Goal: Find specific fact: Find specific fact

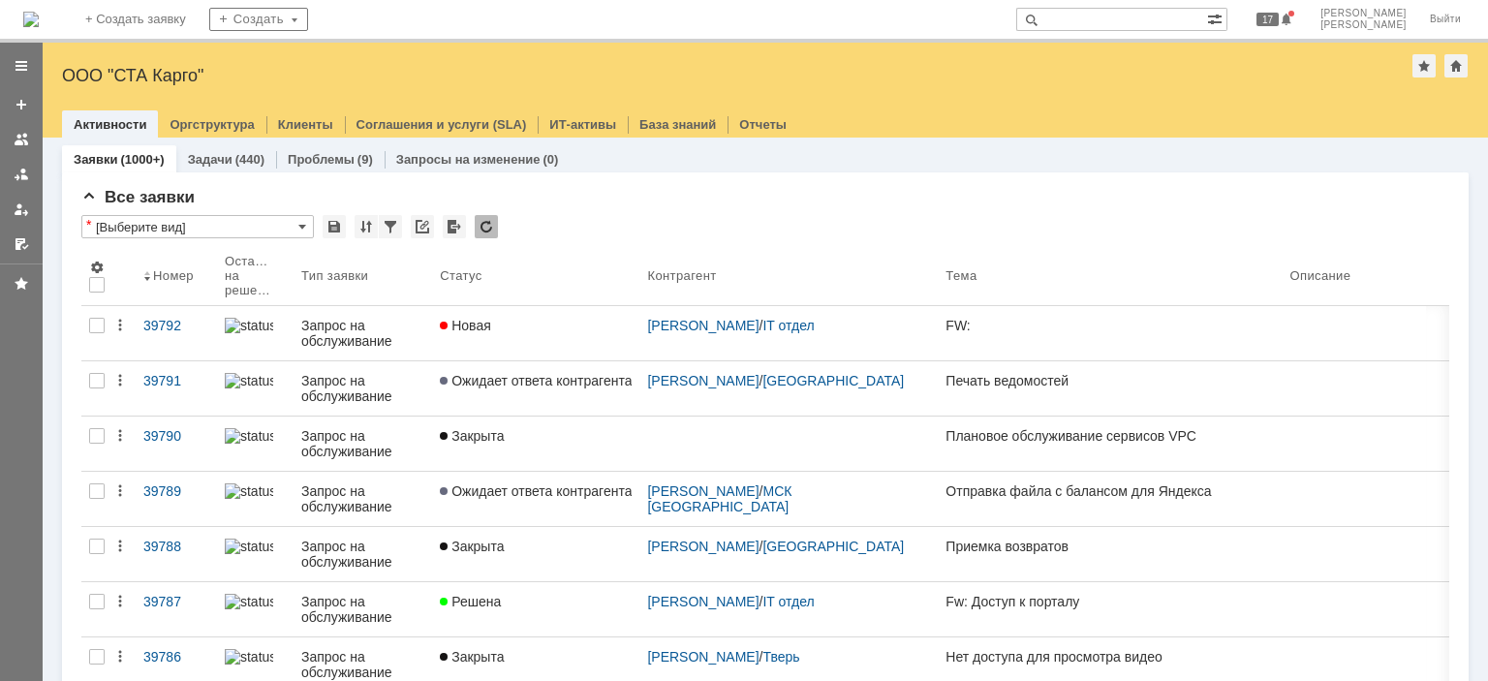
click at [1149, 17] on input "text" at bounding box center [1111, 19] width 191 height 23
type input "в"
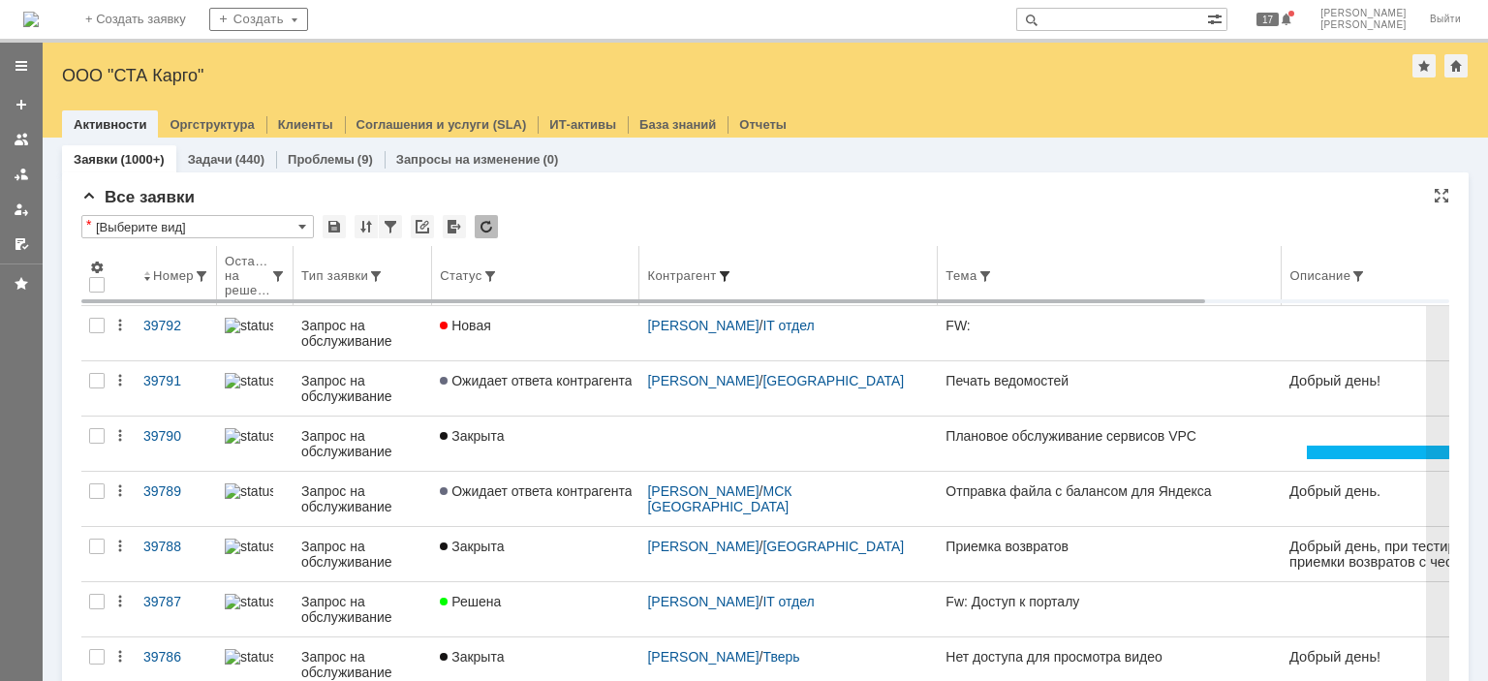
click at [732, 274] on span at bounding box center [724, 275] width 15 height 15
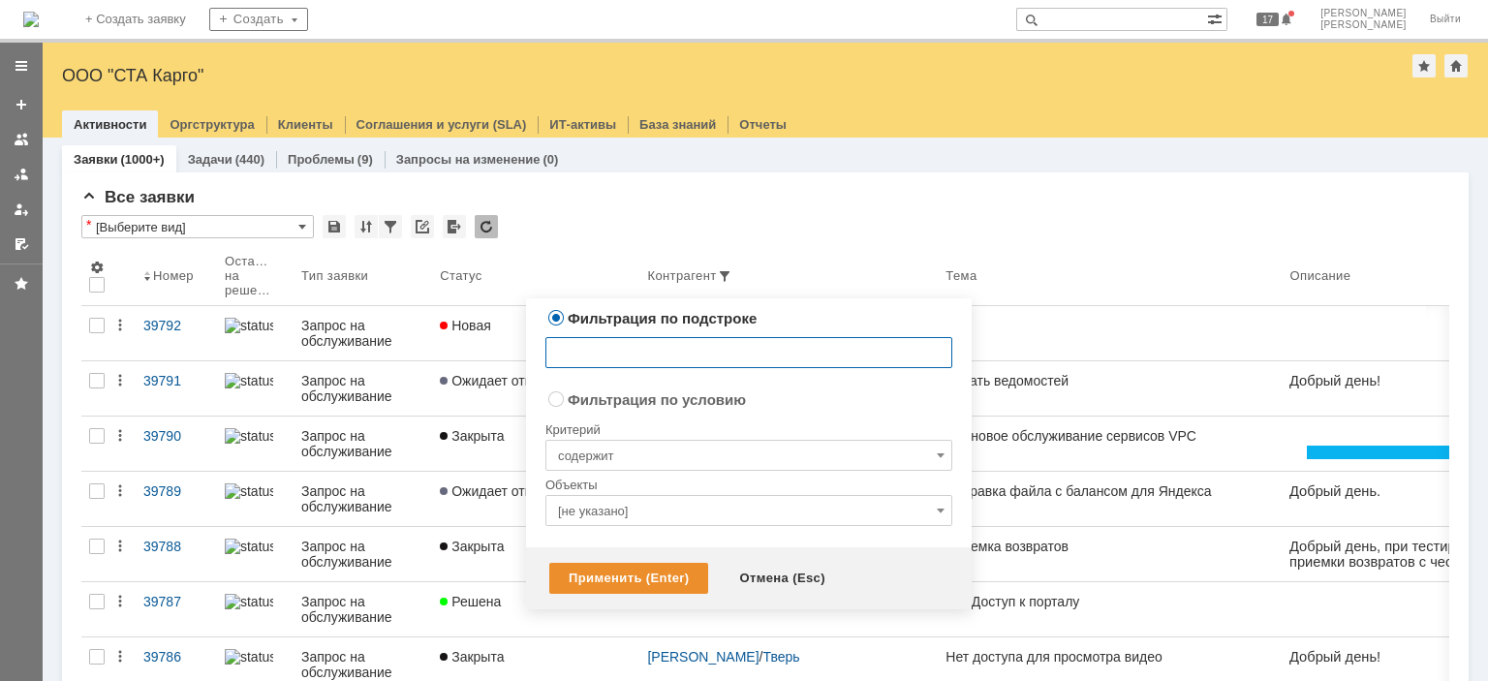
radio input "false"
radio input "true"
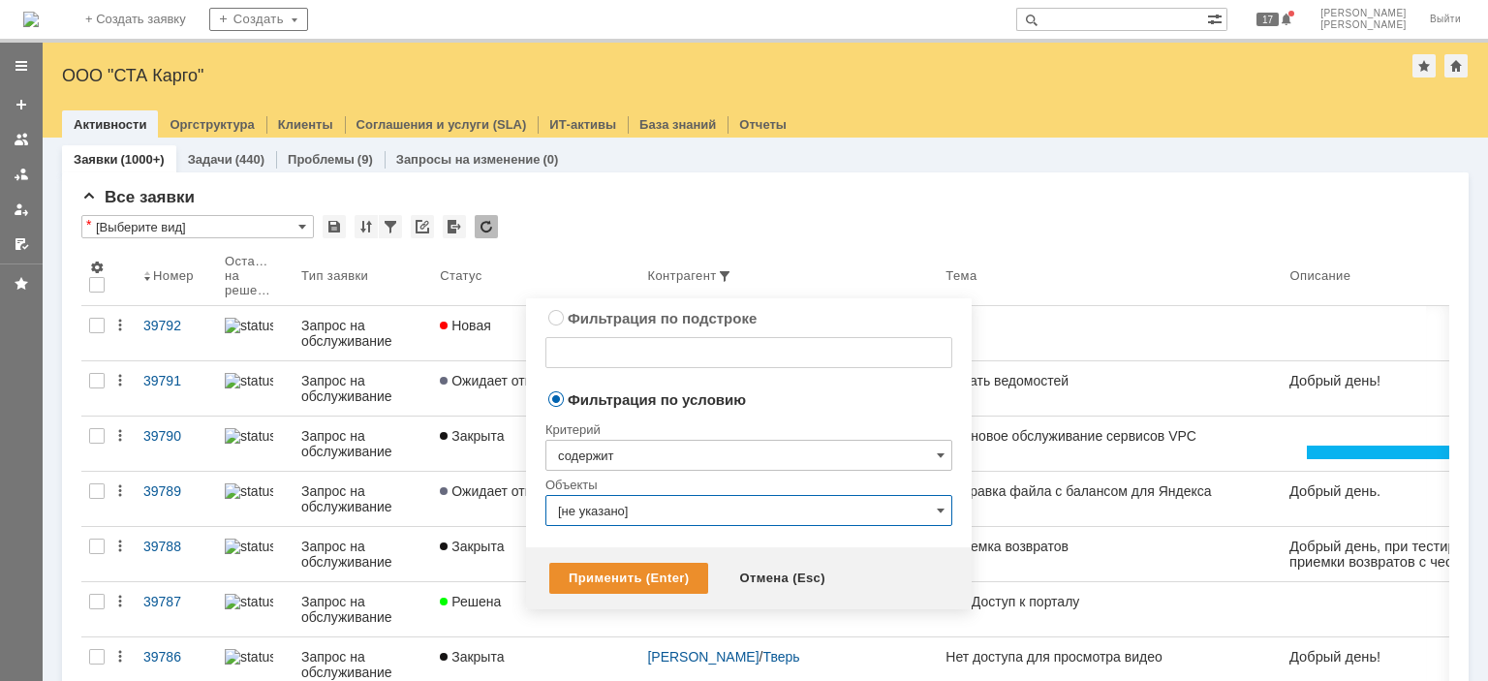
click at [676, 504] on input "[не указано]" at bounding box center [748, 510] width 407 height 31
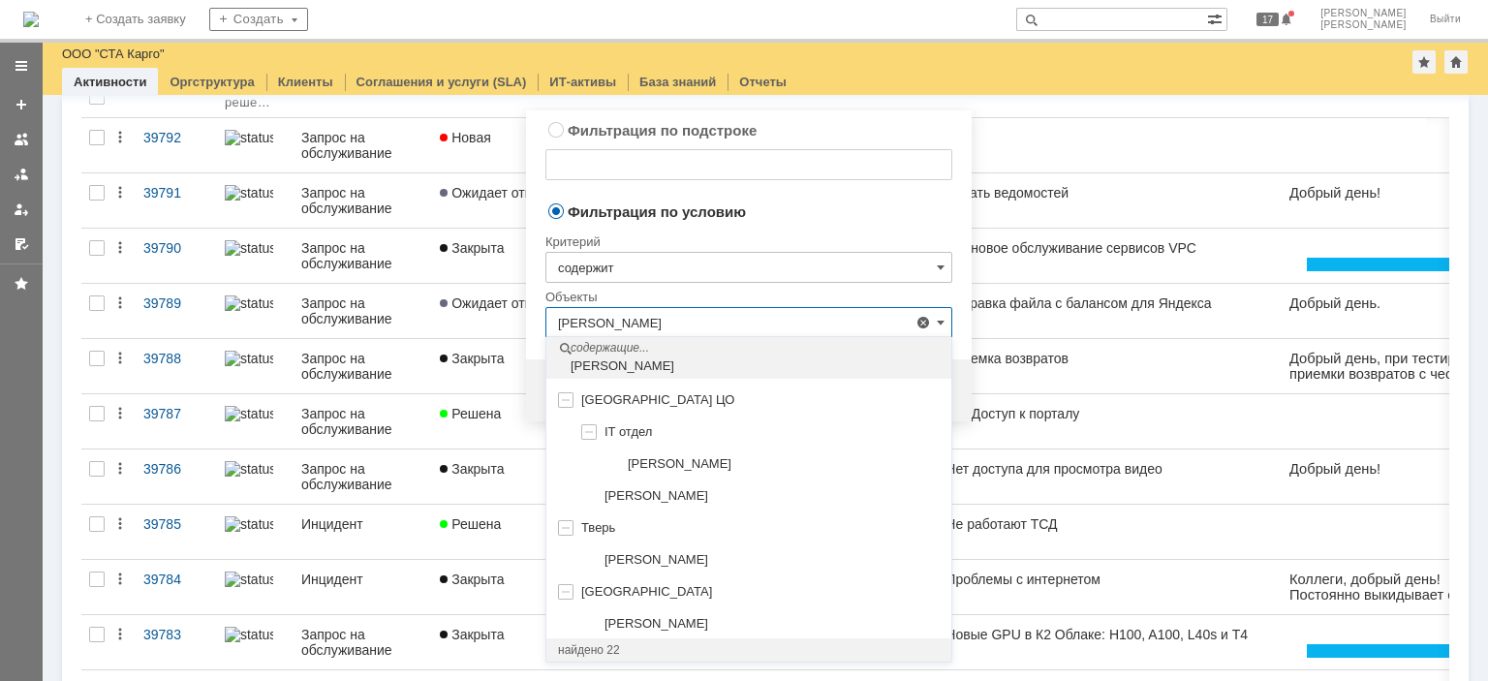
scroll to position [868, 0]
click at [713, 497] on div "Кагриманьян Владимир Владимирович" at bounding box center [748, 494] width 405 height 32
type input "Кагриманьян Владимир Владимирович"
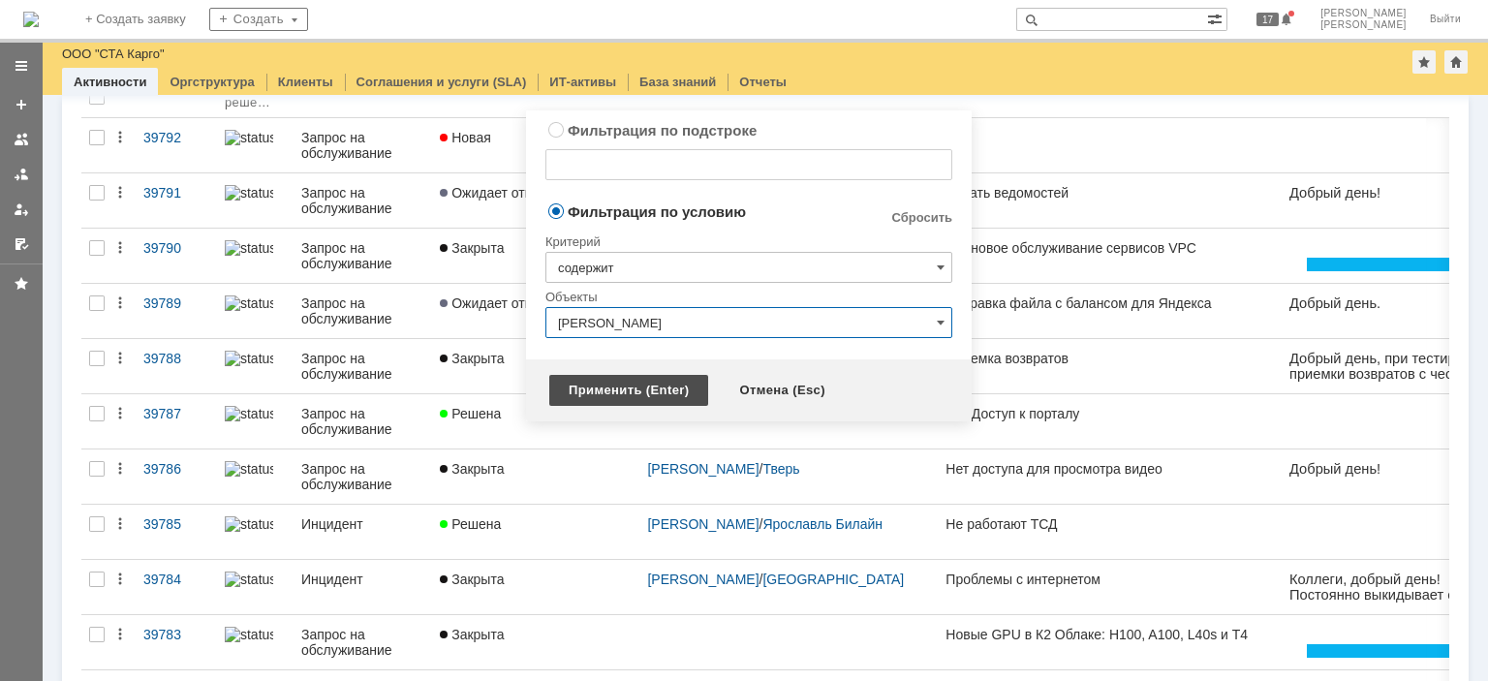
click at [632, 392] on div "Применить (Enter)" at bounding box center [628, 390] width 159 height 31
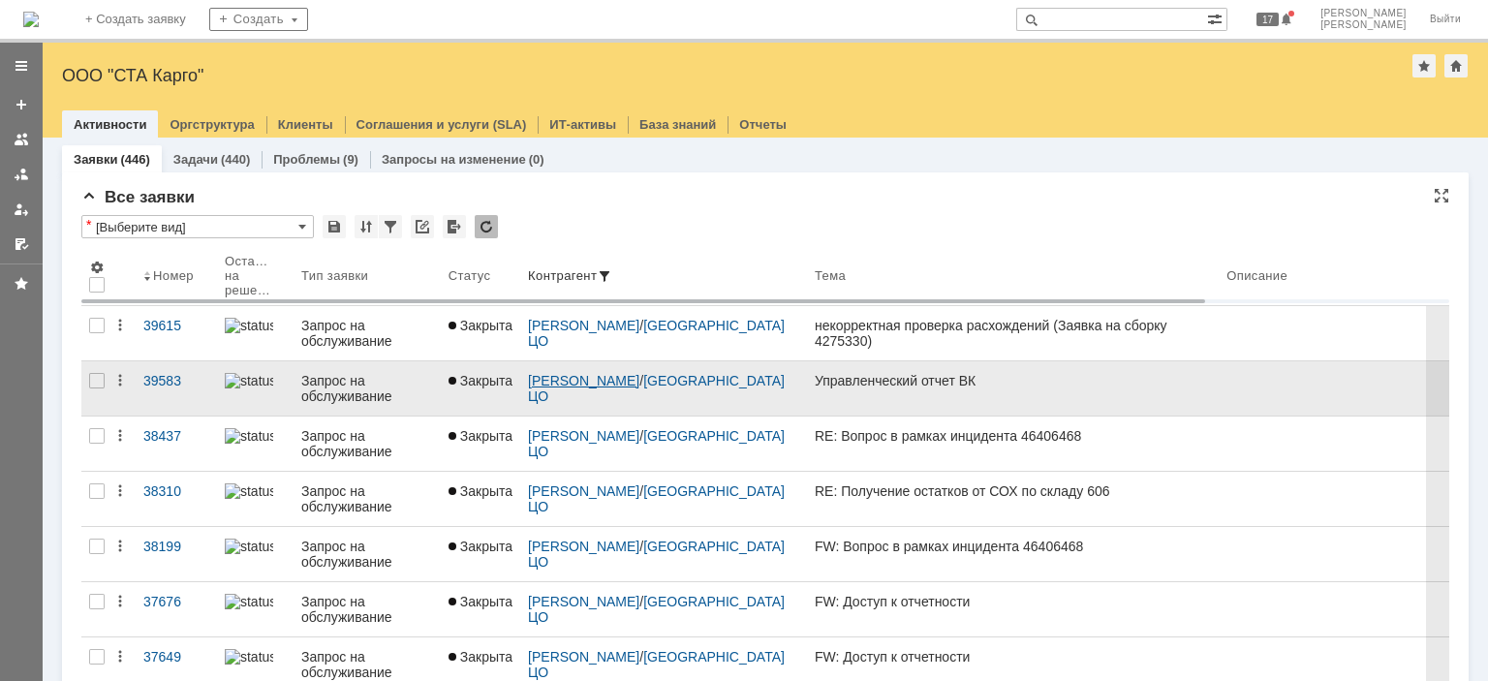
scroll to position [0, 0]
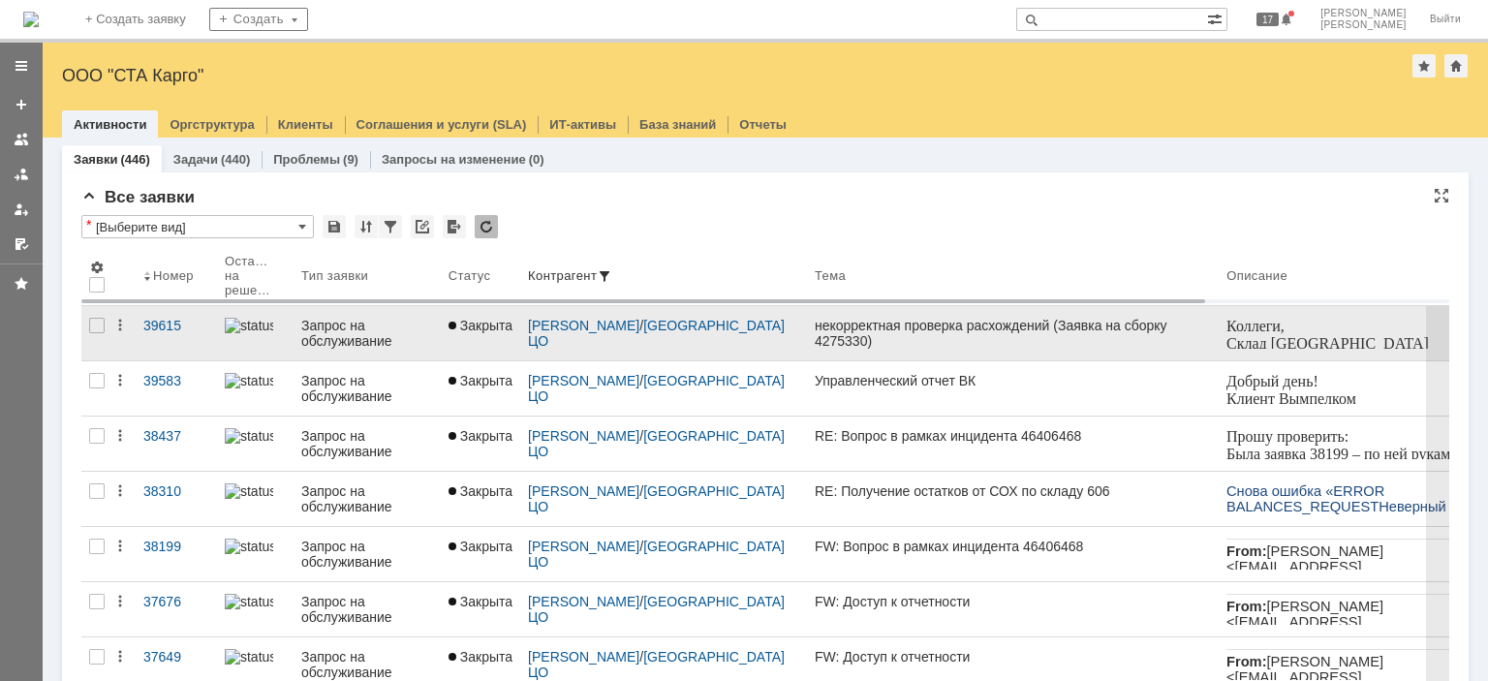
click at [926, 337] on div "некорректная проверка расхождений (Заявка на сборку 4275330)" at bounding box center [1013, 333] width 396 height 31
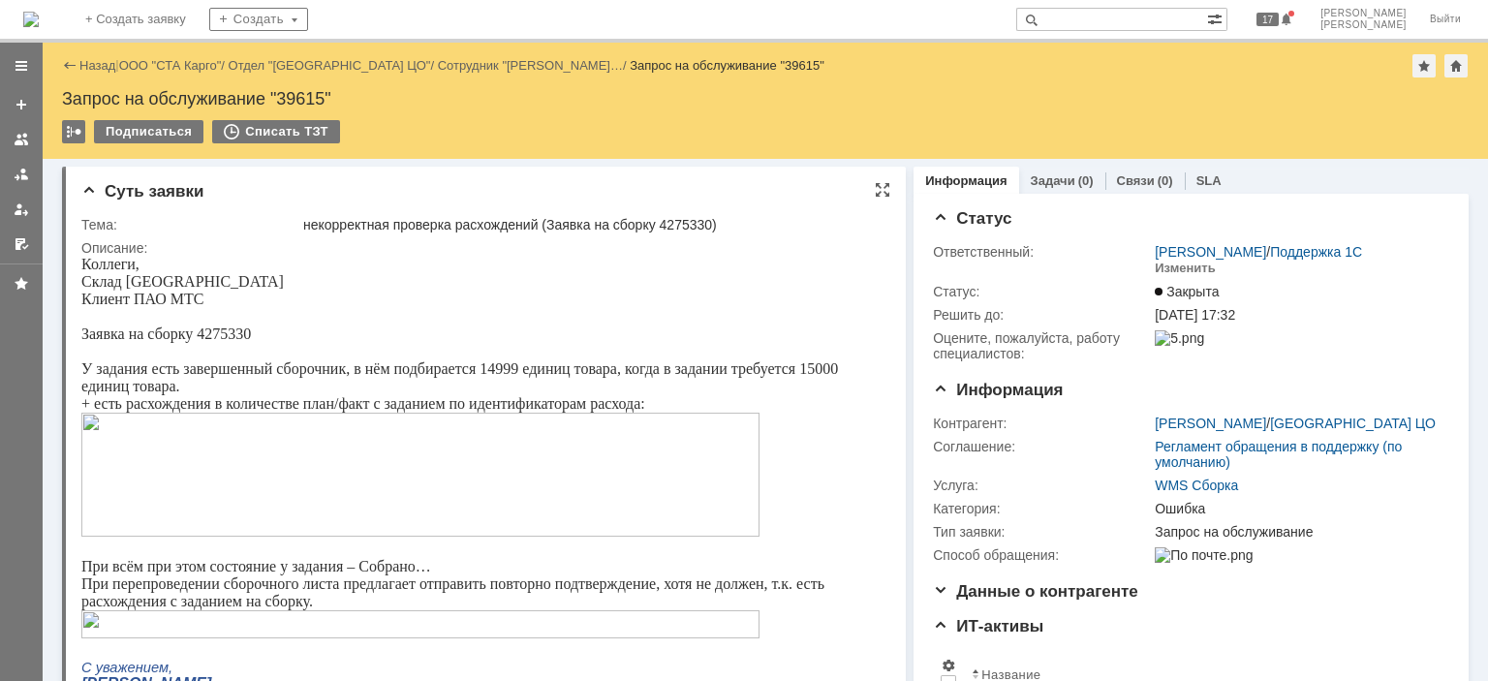
click at [689, 222] on div "некорректная проверка расхождений (Заявка на сборку 4275330)" at bounding box center [590, 224] width 575 height 15
drag, startPoint x: 689, startPoint y: 222, endPoint x: 598, endPoint y: 19, distance: 222.0
click at [689, 222] on div "некорректная проверка расхождений (Заявка на сборку 4275330)" at bounding box center [590, 224] width 575 height 15
copy div "4275330"
click at [166, 65] on link "ООО "СТА Карго"" at bounding box center [170, 65] width 103 height 15
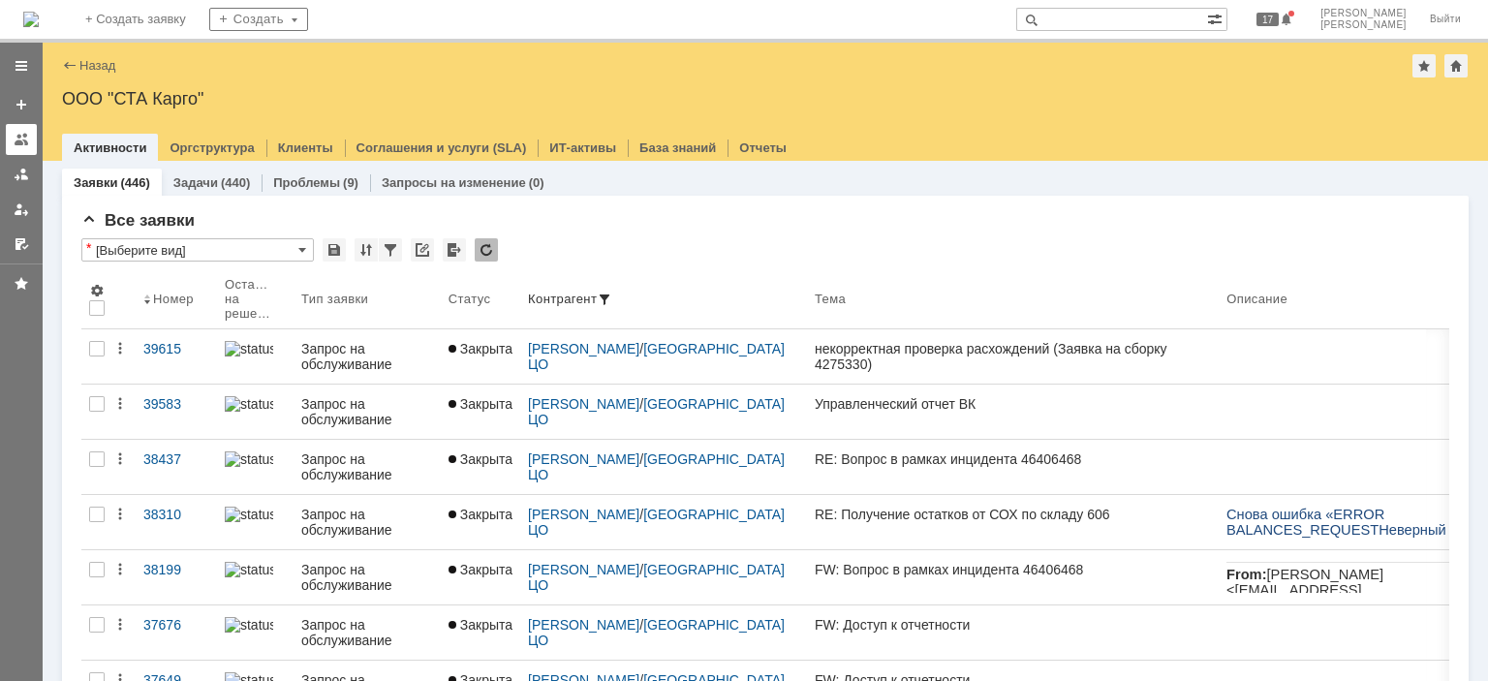
click at [27, 139] on div at bounding box center [21, 139] width 15 height 15
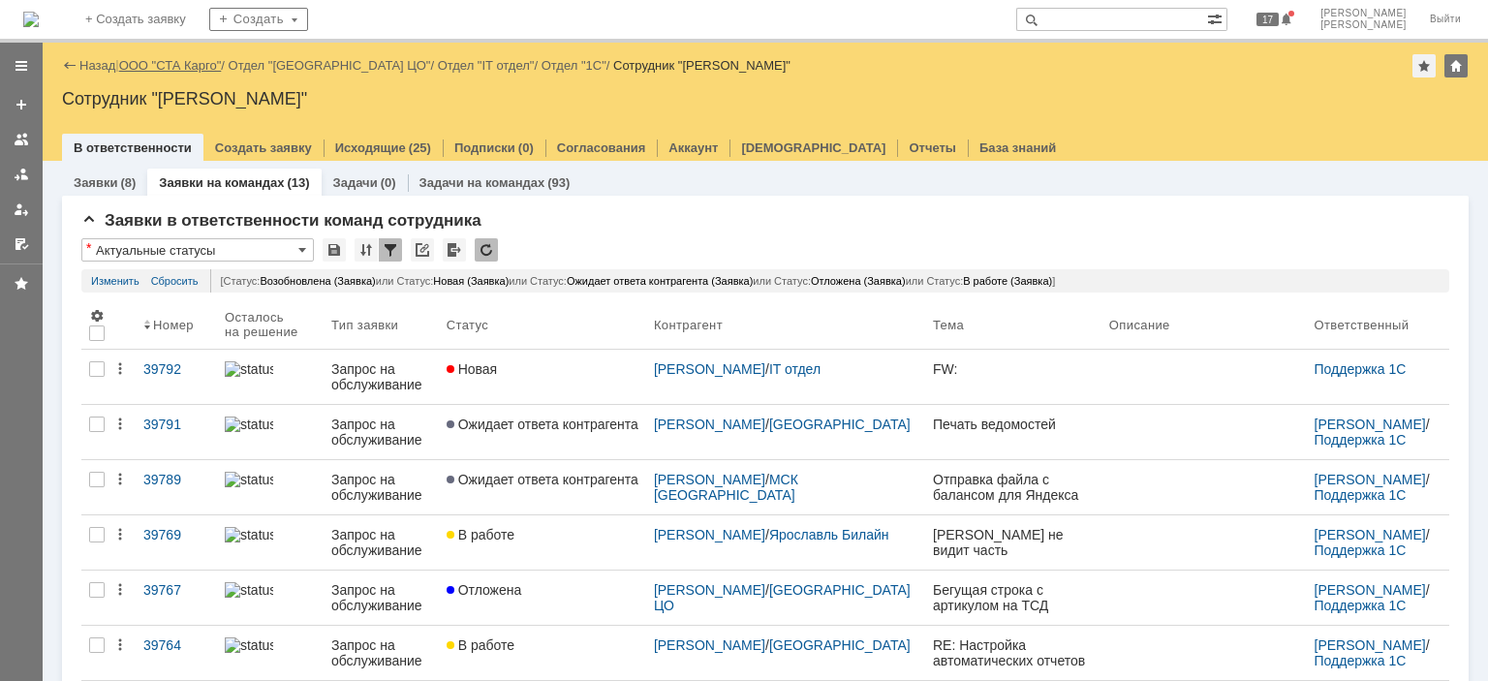
click at [155, 65] on link "ООО "СТА Карго"" at bounding box center [170, 65] width 103 height 15
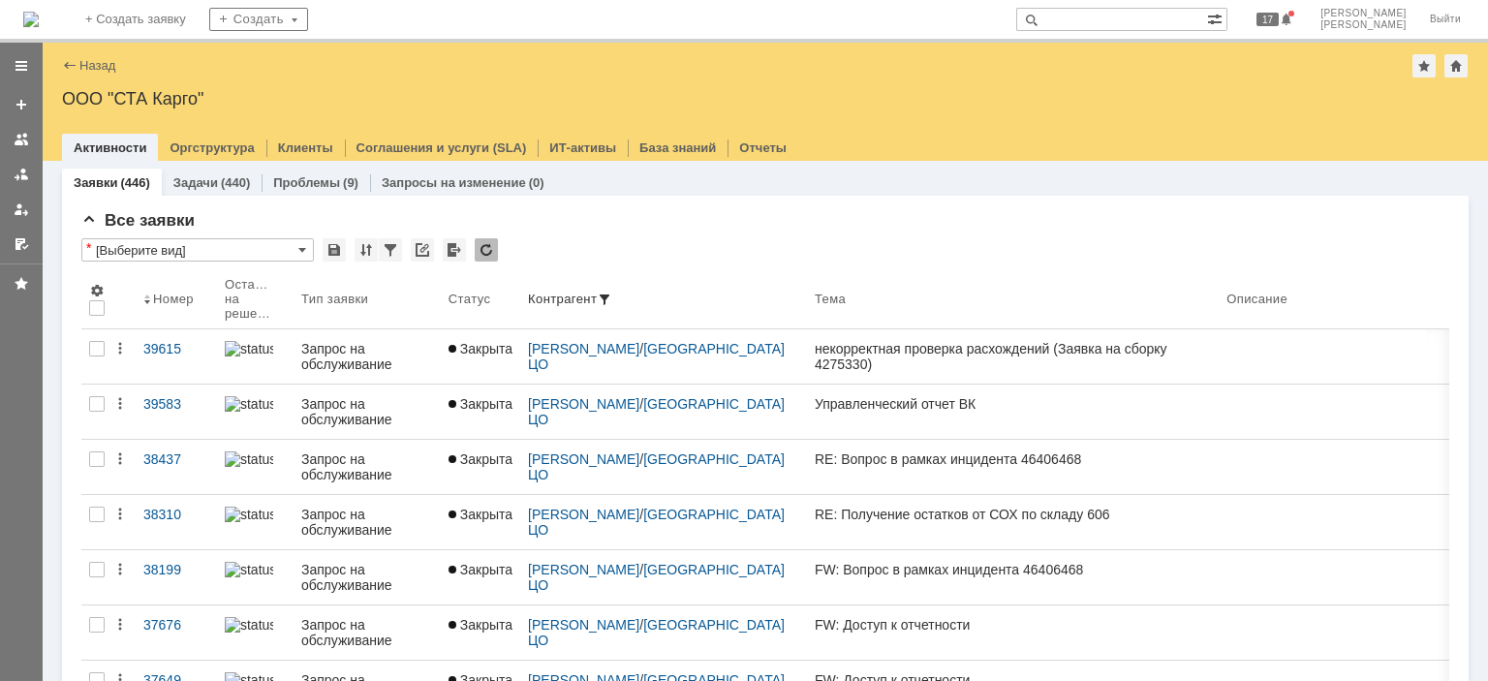
click at [39, 27] on img at bounding box center [30, 19] width 15 height 15
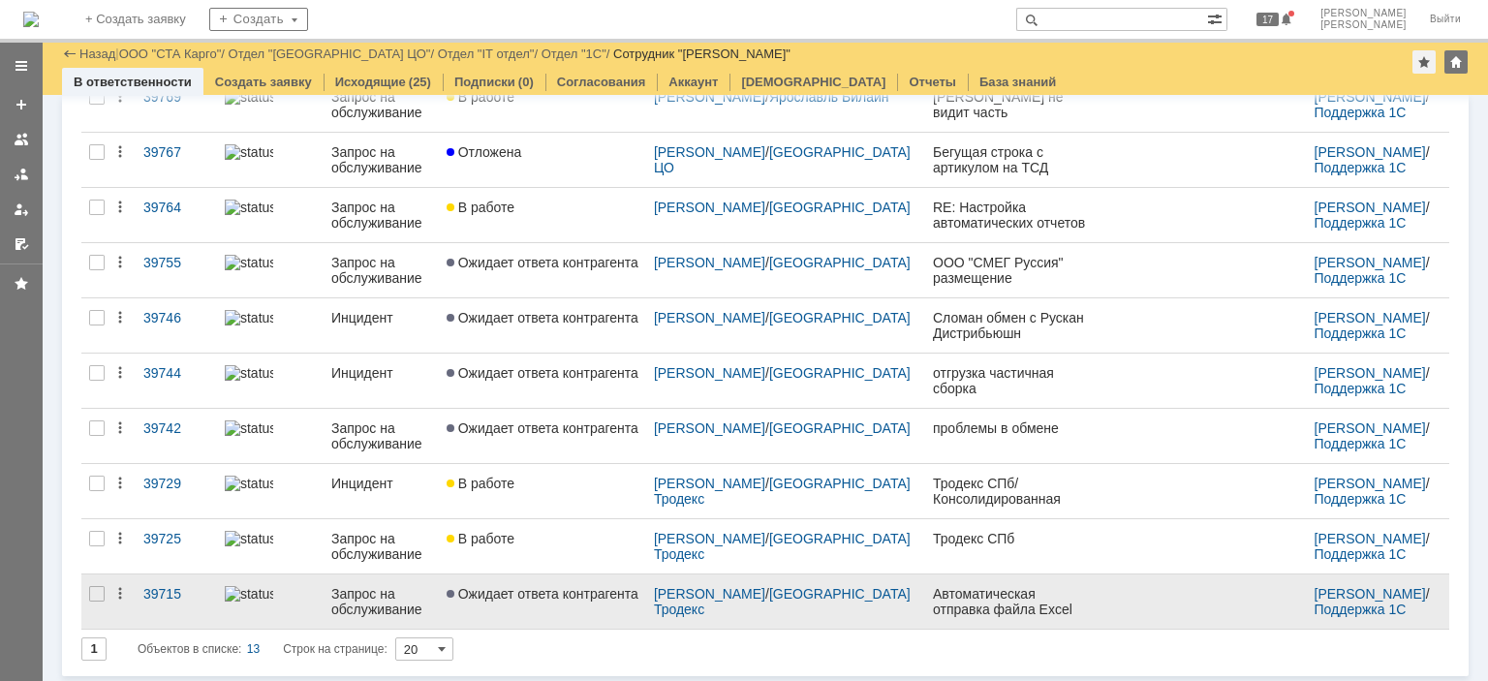
click at [554, 596] on span "Ожидает ответа контрагента" at bounding box center [543, 593] width 192 height 15
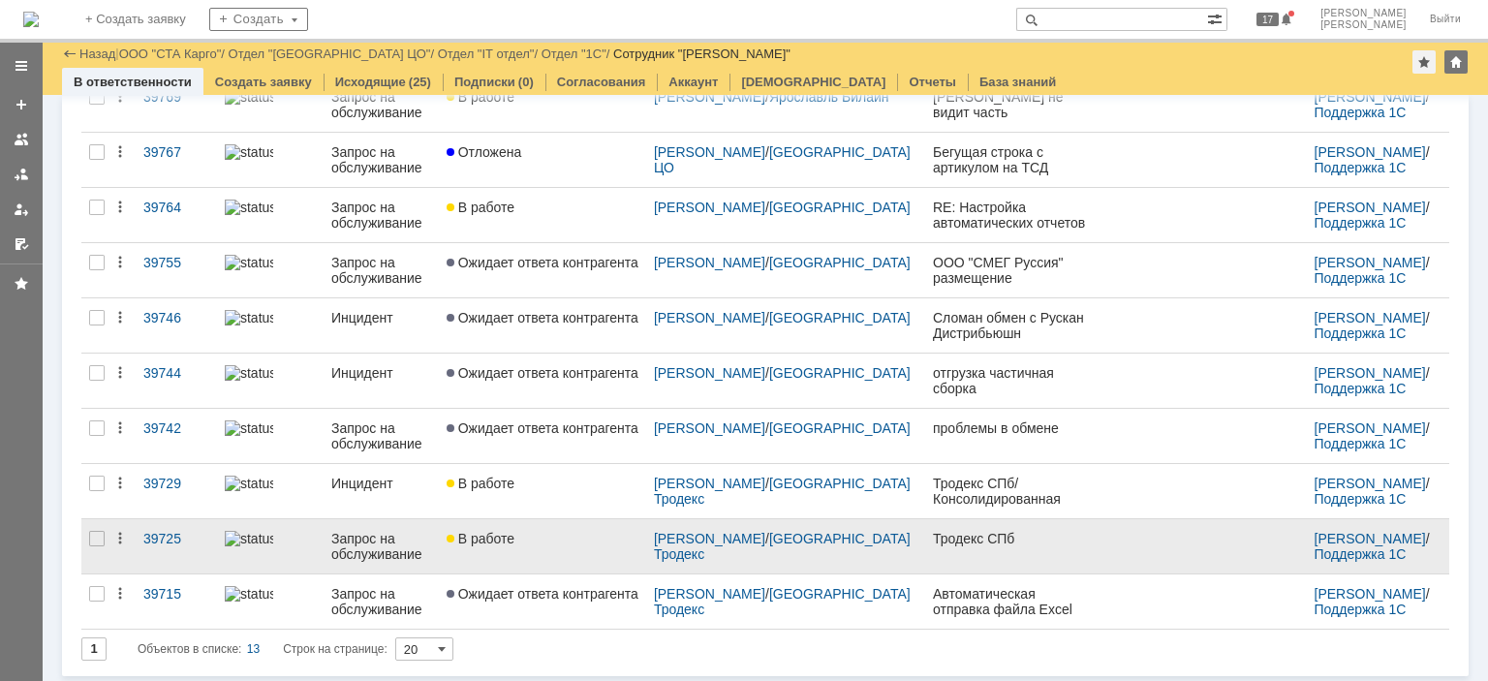
click at [591, 549] on link "В работе" at bounding box center [542, 546] width 207 height 54
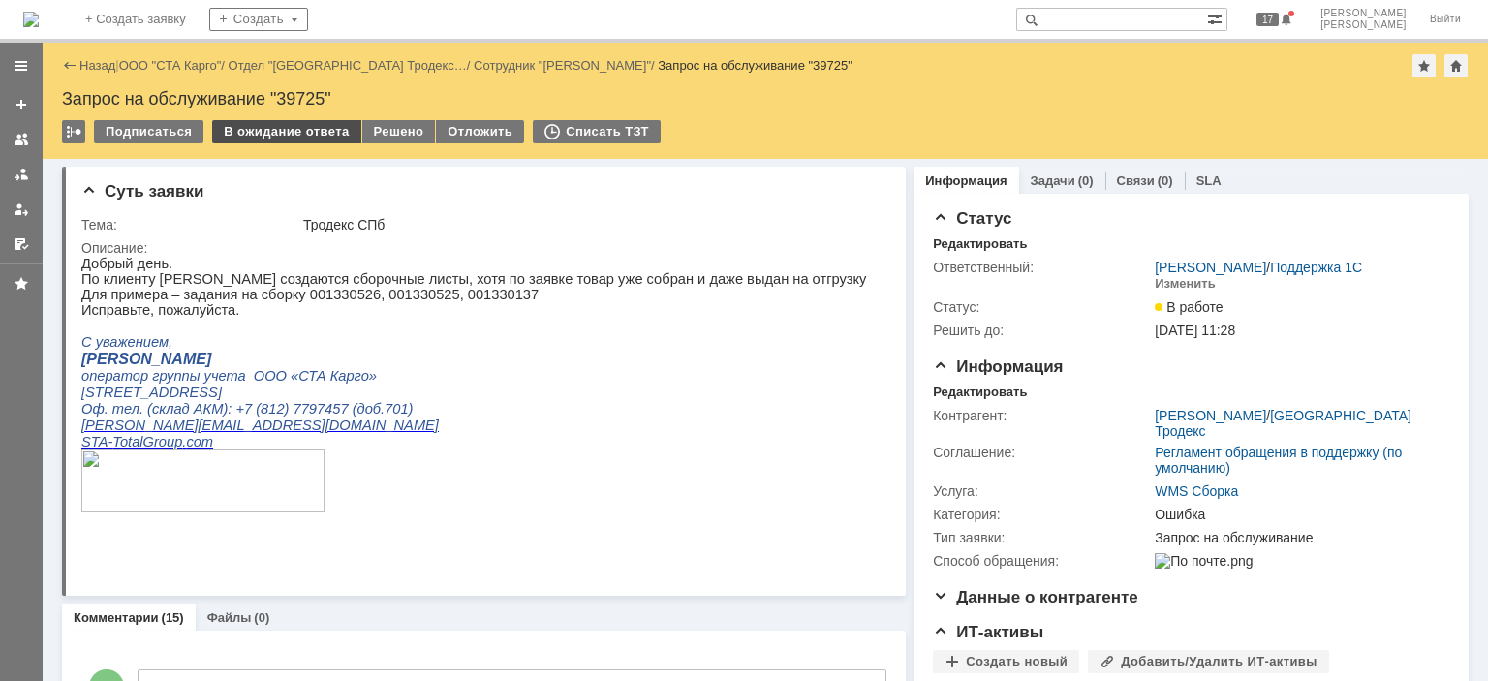
click at [306, 131] on div "В ожидание ответа" at bounding box center [286, 131] width 148 height 23
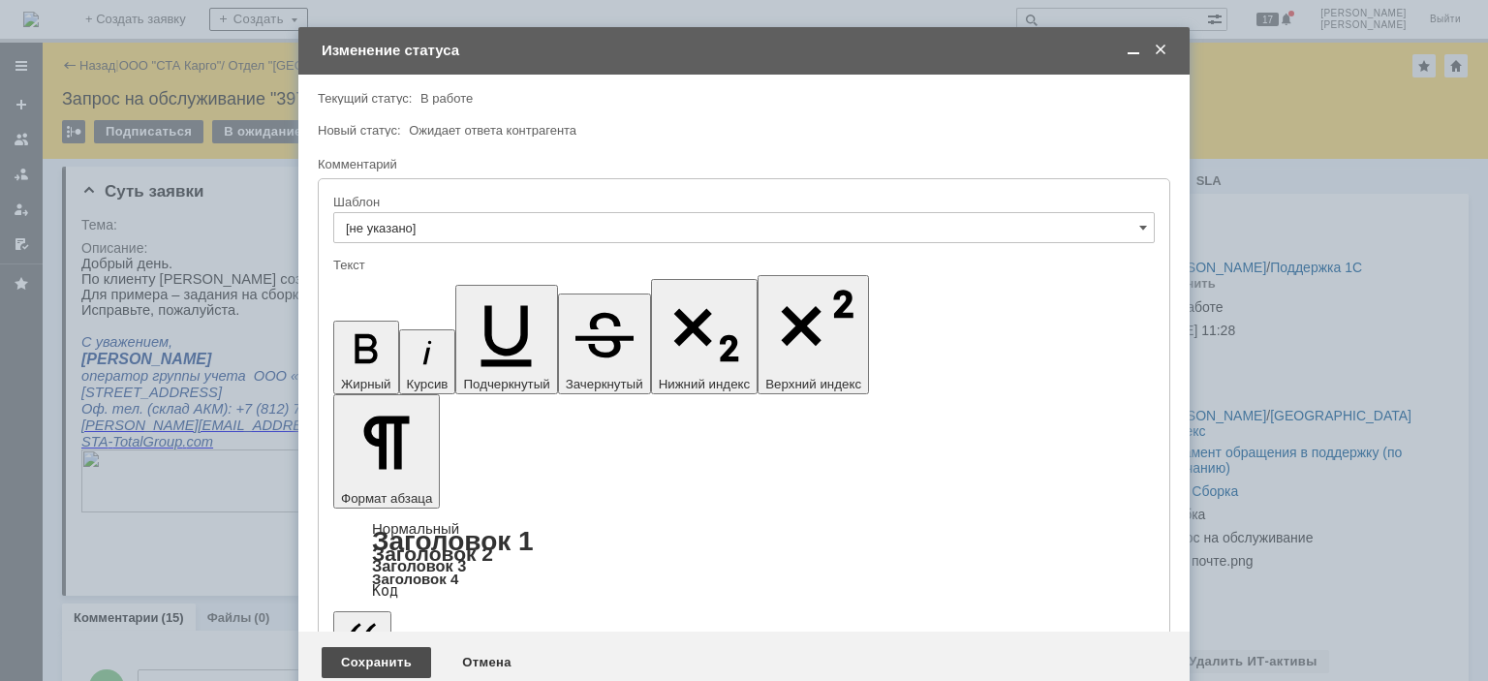
click at [368, 647] on div "Сохранить" at bounding box center [376, 662] width 109 height 31
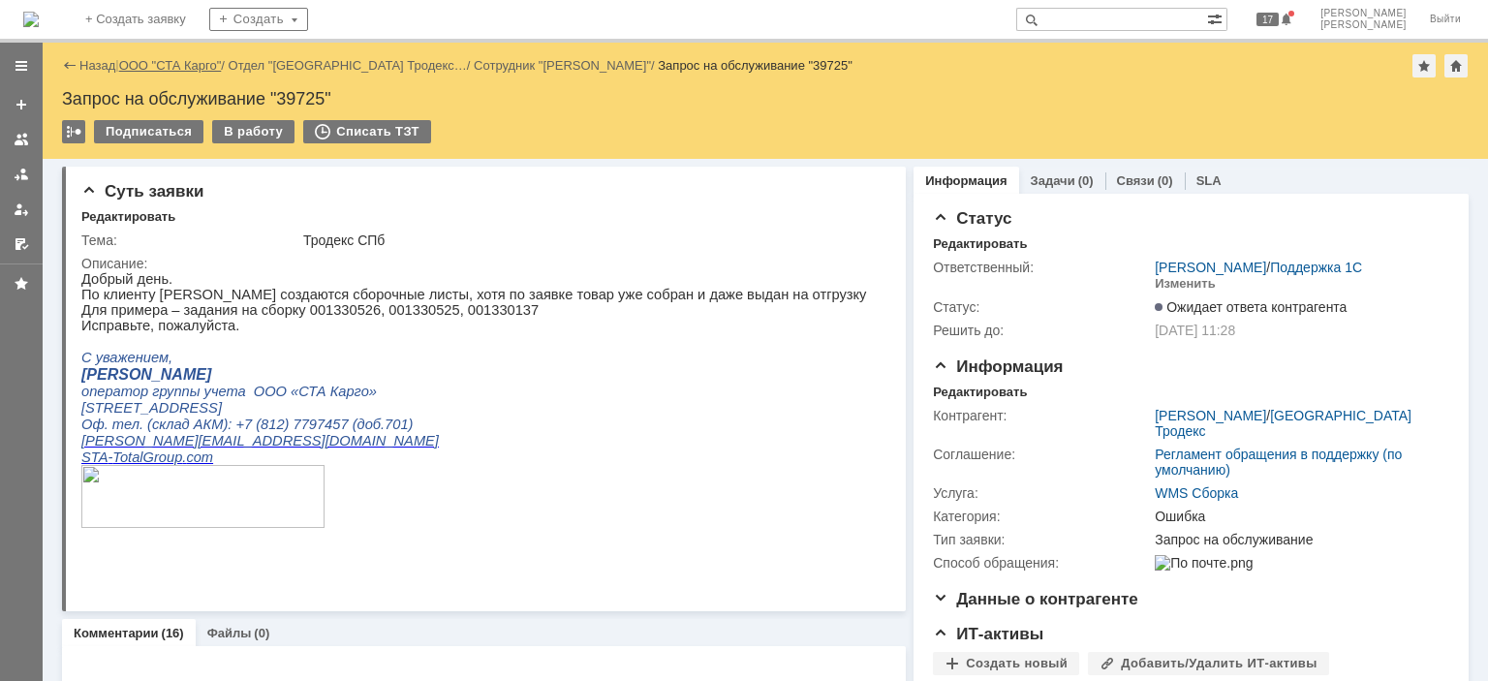
click at [167, 73] on link "ООО "СТА Карго"" at bounding box center [170, 65] width 103 height 15
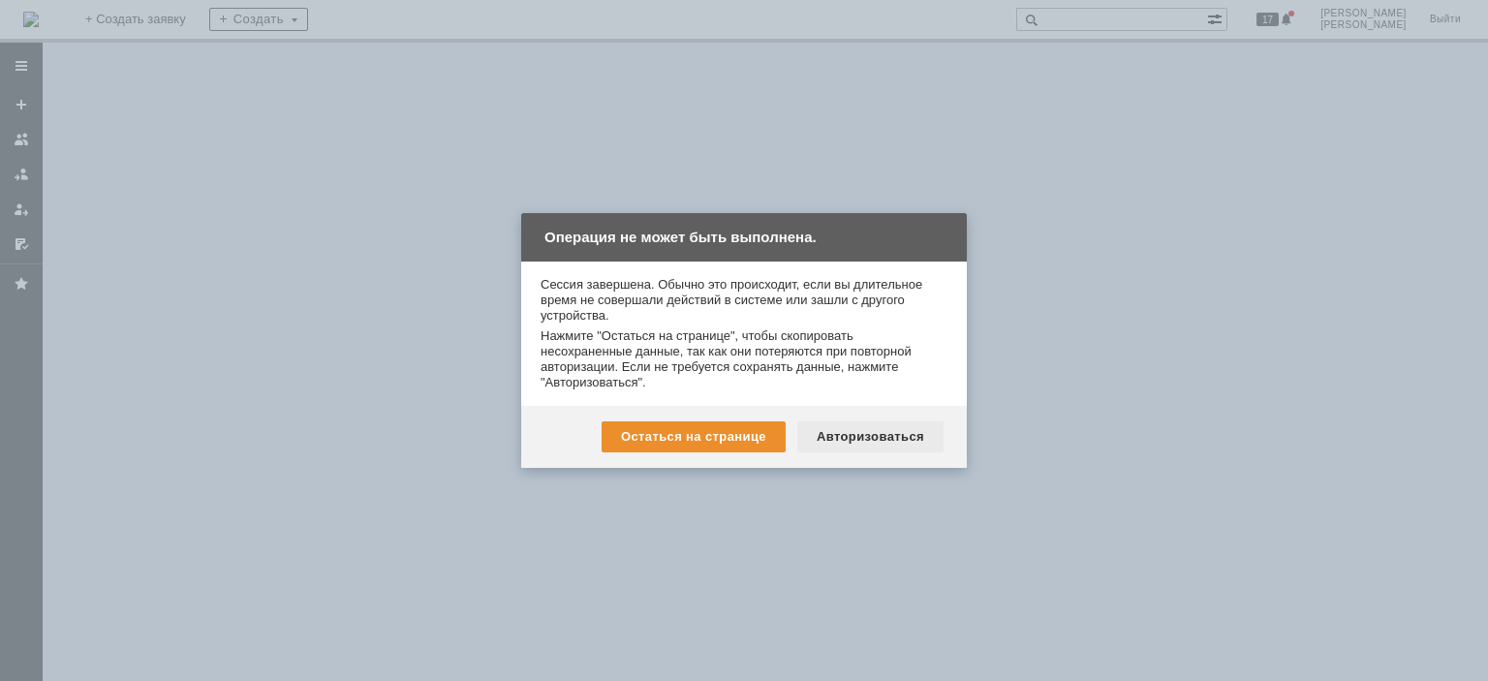
click at [881, 429] on div "Авторизоваться" at bounding box center [870, 436] width 146 height 31
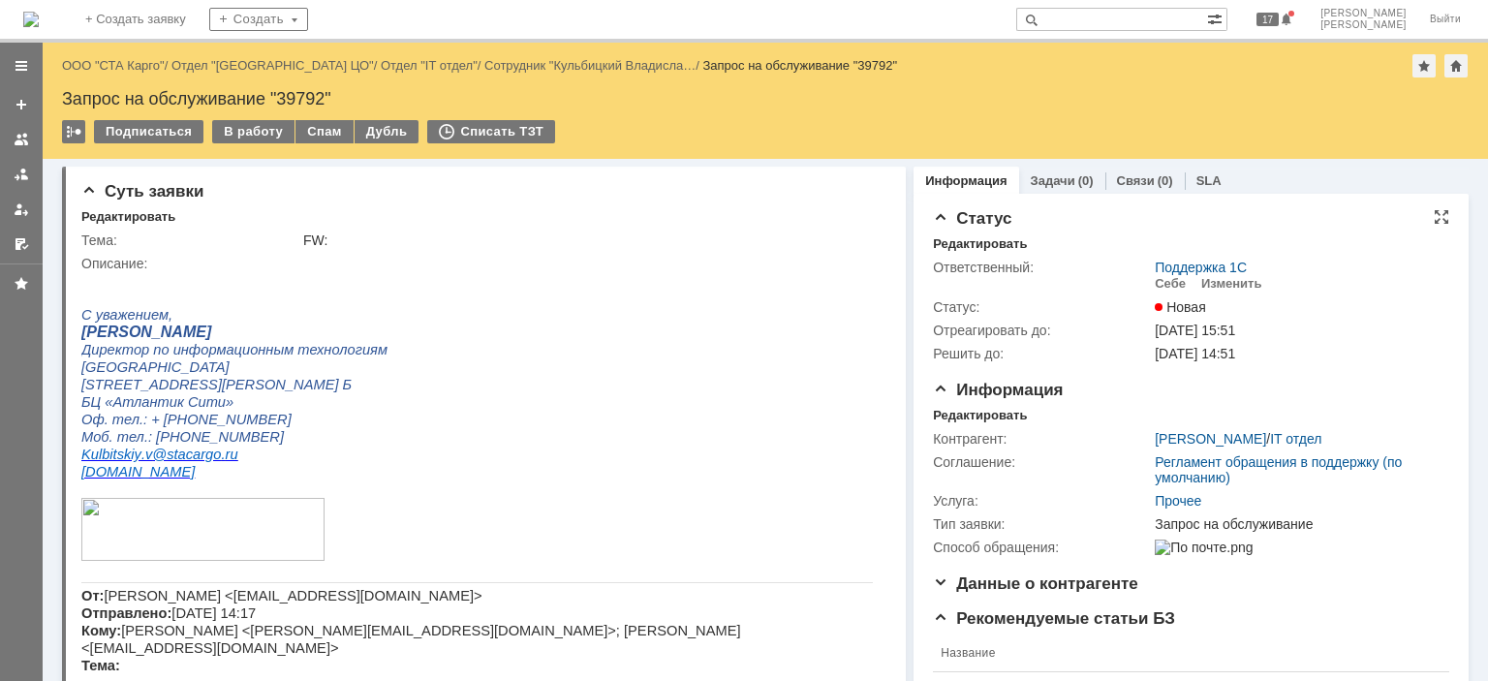
click at [1156, 292] on td "Себе" at bounding box center [1174, 284] width 39 height 18
click at [1162, 284] on div "Себе" at bounding box center [1170, 283] width 31 height 15
click at [957, 414] on div "Редактировать" at bounding box center [980, 415] width 94 height 15
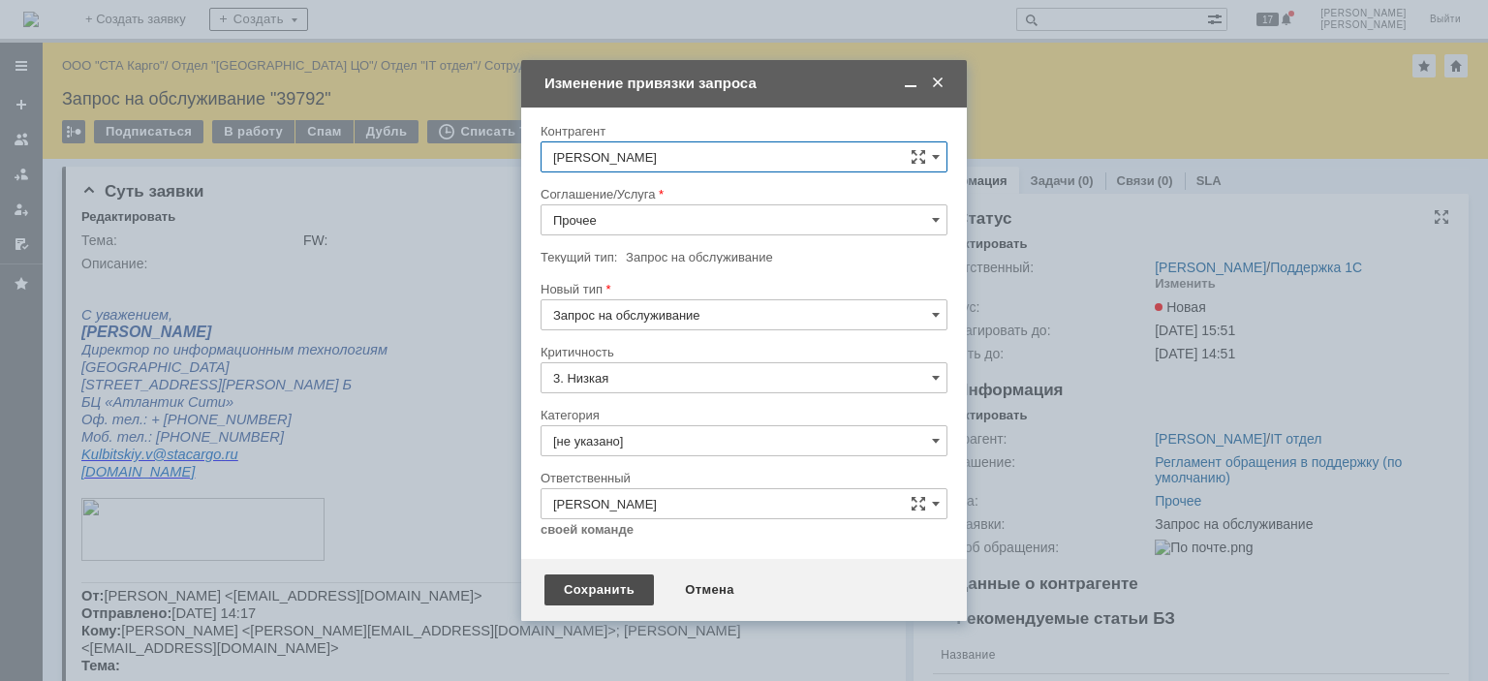
click at [587, 574] on div "Сохранить" at bounding box center [598, 589] width 109 height 31
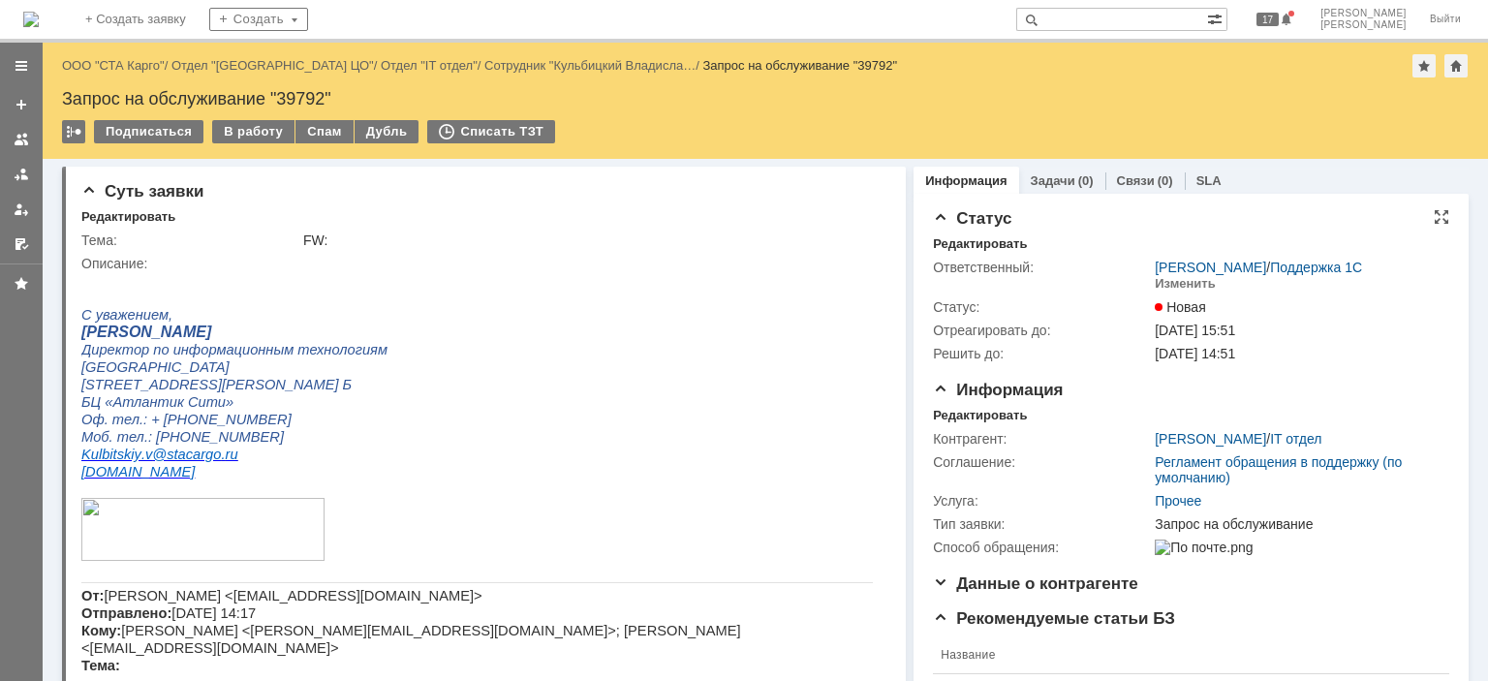
click at [241, 118] on div "Назад | ООО "СТА Карго" / Отдел "[GEOGRAPHIC_DATA] ЦО" / Отдел "IT отдел" / Сот…" at bounding box center [765, 101] width 1445 height 116
click at [245, 131] on div "В работу" at bounding box center [253, 131] width 82 height 23
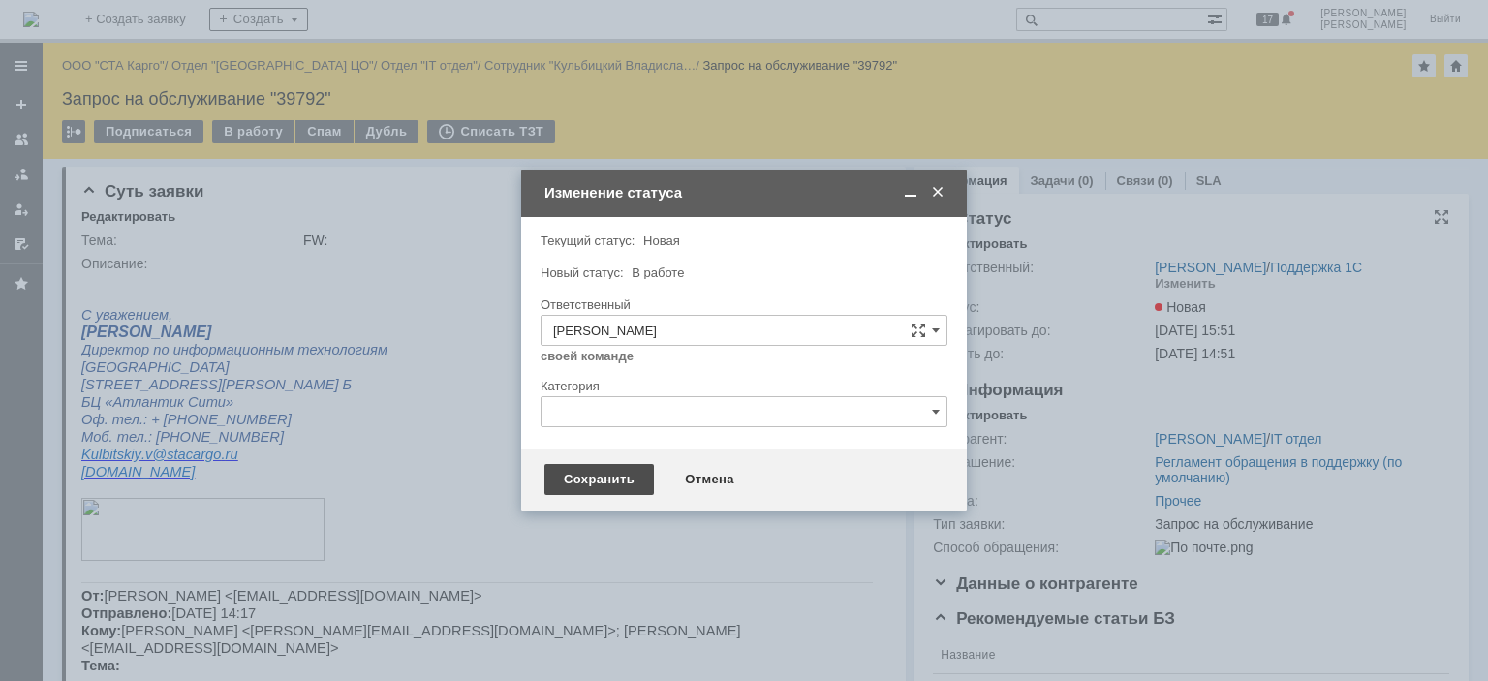
click at [577, 479] on div "Сохранить" at bounding box center [598, 479] width 109 height 31
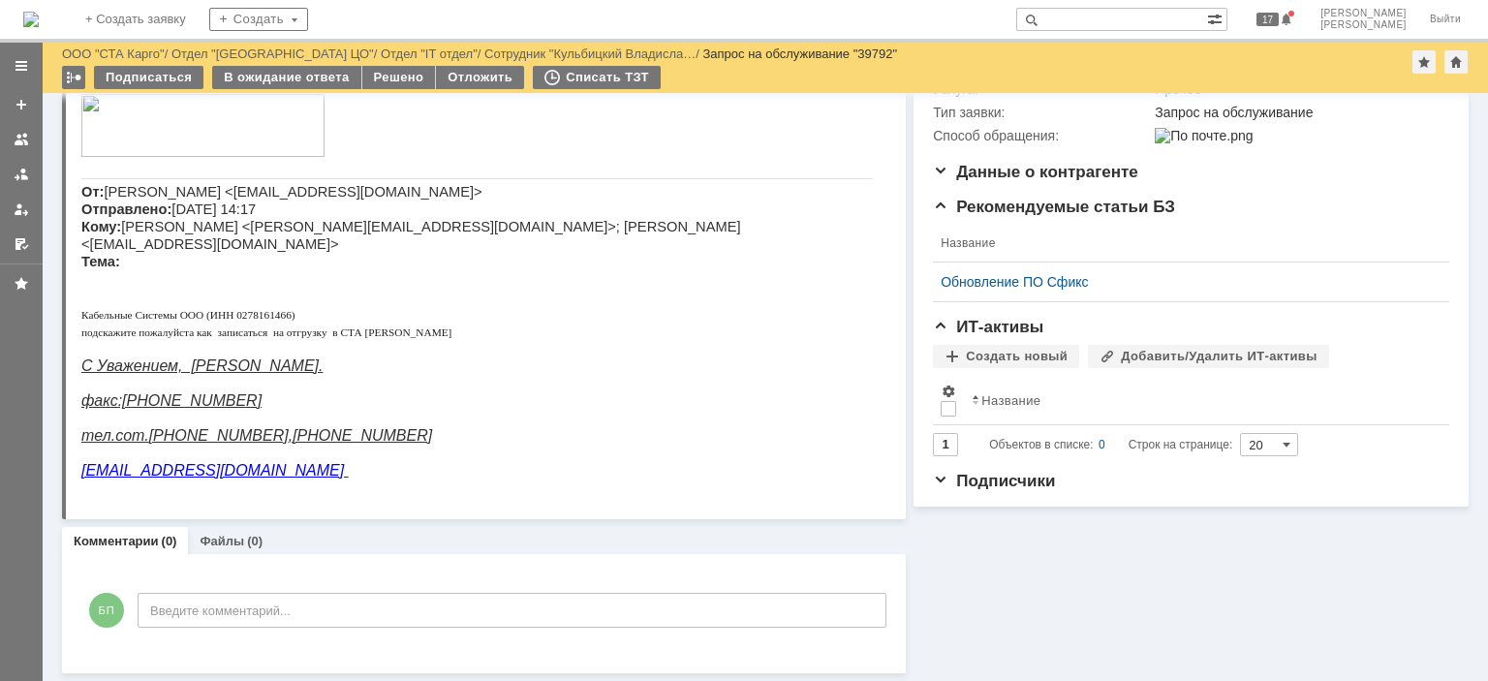
scroll to position [322, 0]
drag, startPoint x: 312, startPoint y: 200, endPoint x: 213, endPoint y: 197, distance: 98.9
click at [213, 197] on span "[PERSON_NAME] <[EMAIL_ADDRESS][DOMAIN_NAME]> Отправлено: [DATE] 14:17 Кому: [PE…" at bounding box center [411, 227] width 660 height 85
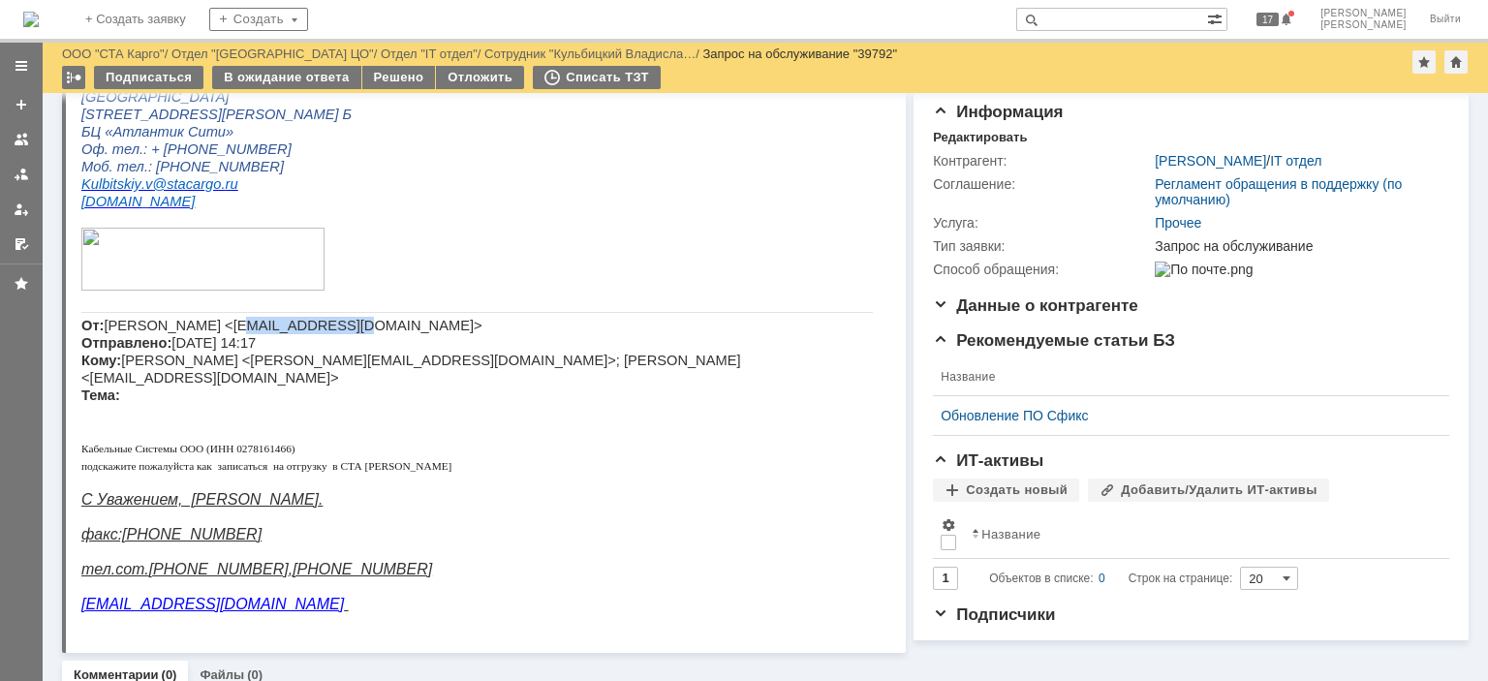
scroll to position [194, 0]
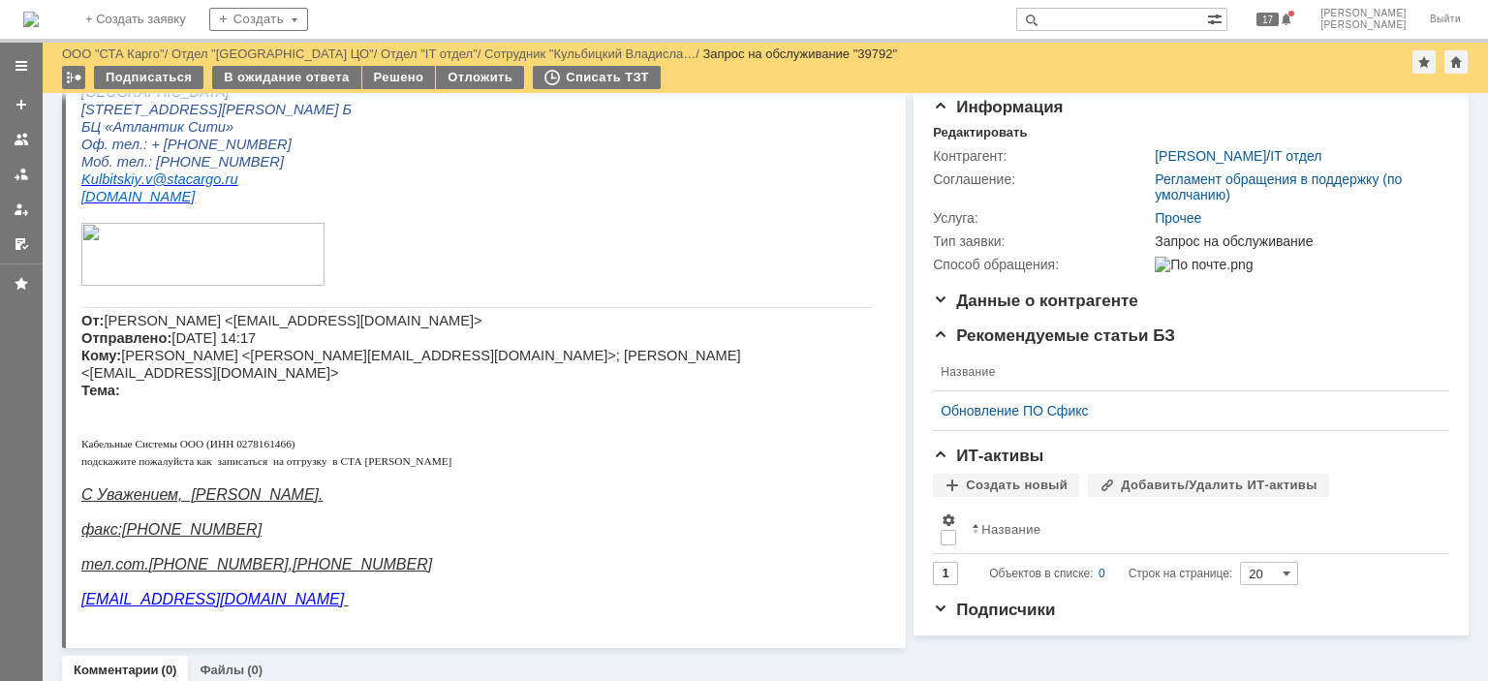
click at [324, 351] on p "От: [PERSON_NAME] <[EMAIL_ADDRESS][DOMAIN_NAME]> Отправлено: [DATE] 14:17 Кому:…" at bounding box center [476, 355] width 791 height 87
drag, startPoint x: 314, startPoint y: 326, endPoint x: 212, endPoint y: 321, distance: 101.9
click at [212, 321] on span "[PERSON_NAME] <[EMAIL_ADDRESS][DOMAIN_NAME]> Отправлено: [DATE] 14:17 Кому: [PE…" at bounding box center [411, 355] width 660 height 85
copy span "[EMAIL_ADDRESS][DOMAIN_NAME]>"
click at [232, 371] on p "От: [PERSON_NAME] <[EMAIL_ADDRESS][DOMAIN_NAME]> Отправлено: [DATE] 14:17 Кому:…" at bounding box center [476, 355] width 791 height 87
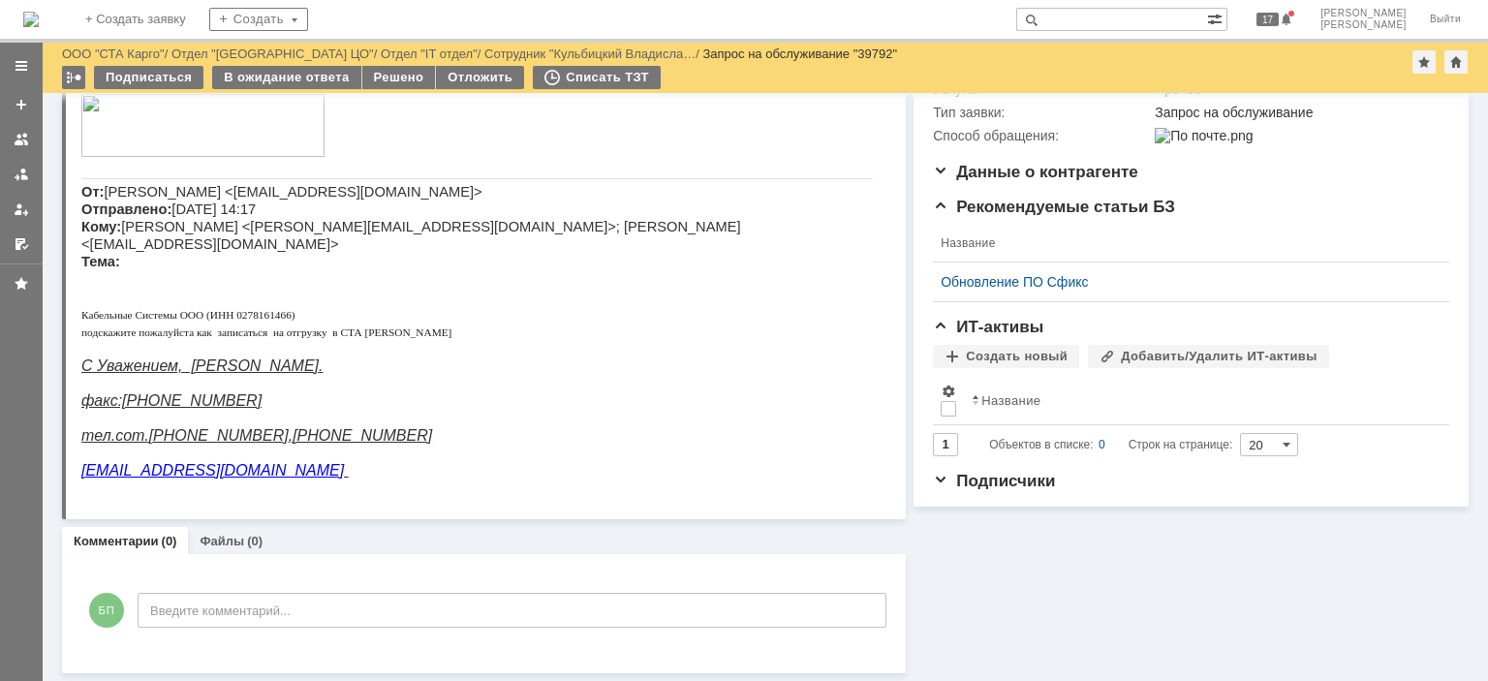
scroll to position [322, 0]
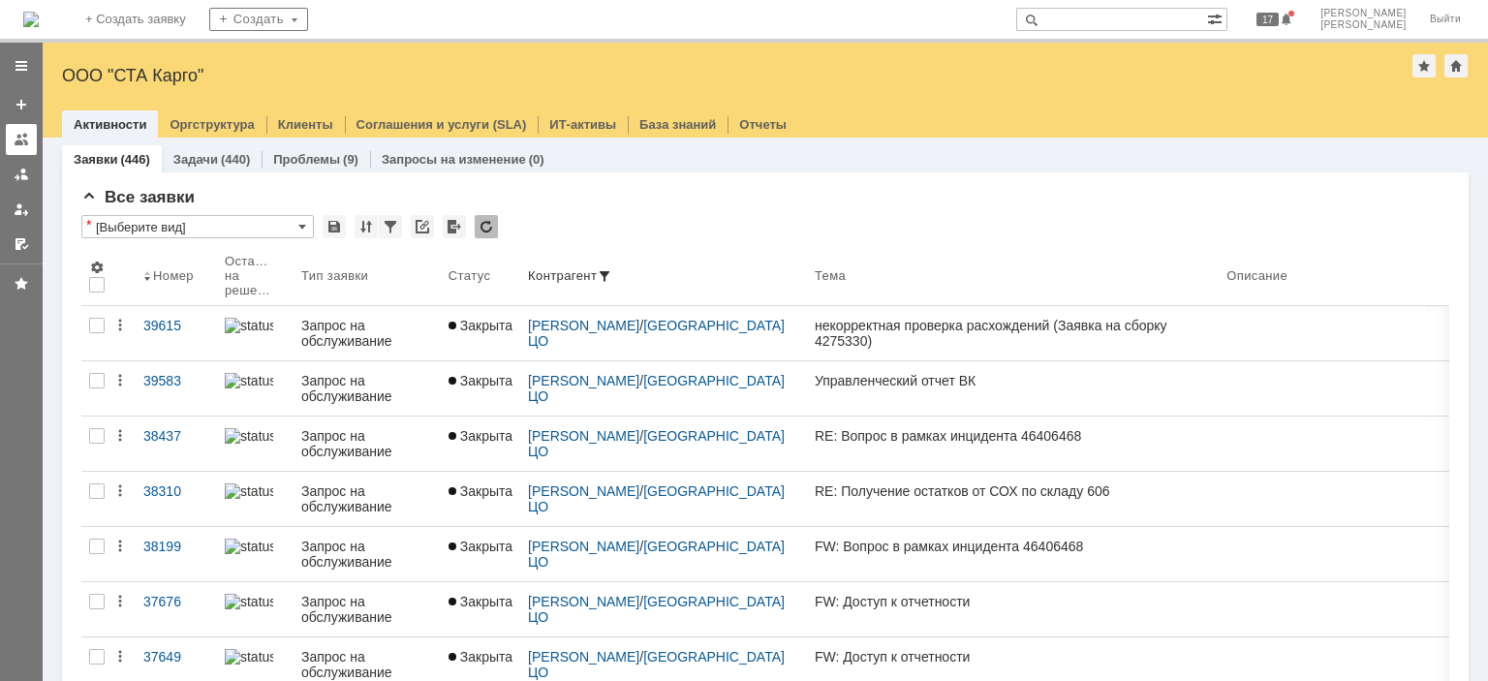
click at [15, 137] on div at bounding box center [21, 139] width 15 height 15
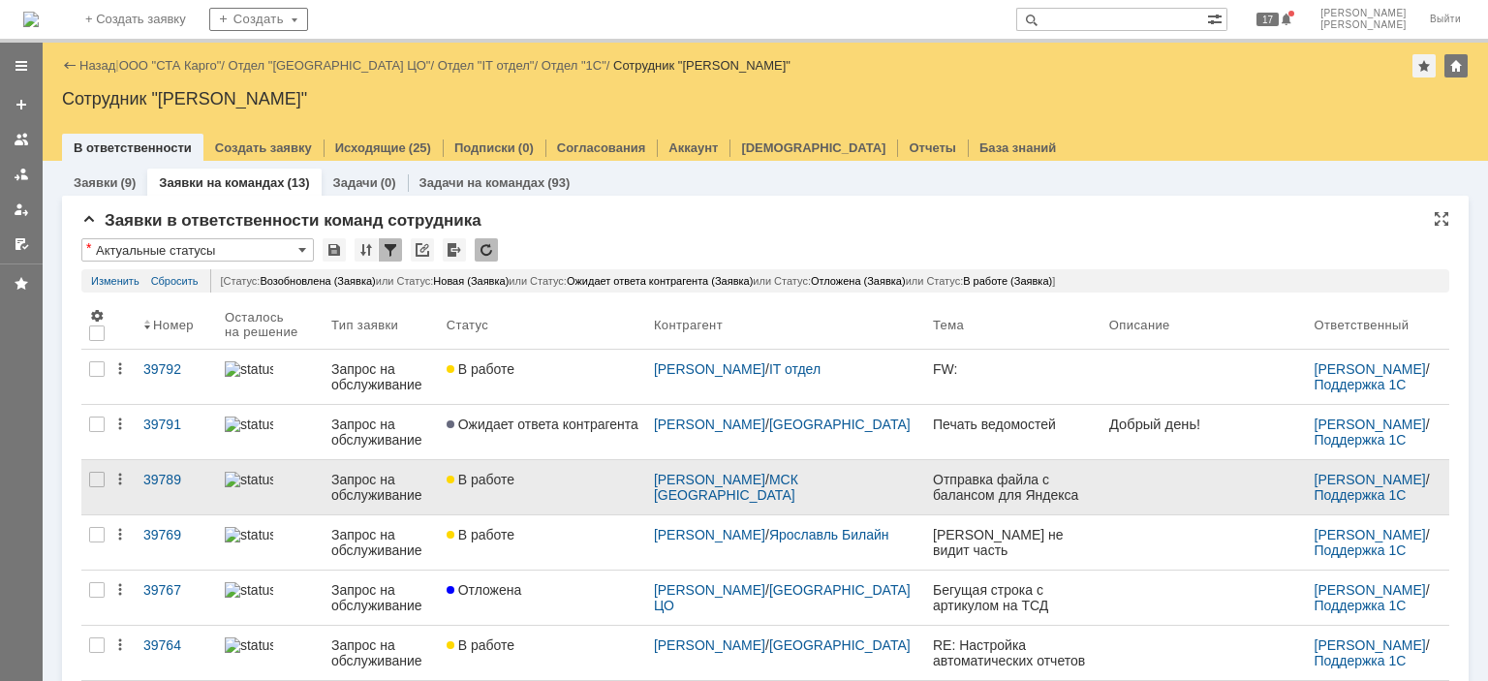
click at [566, 494] on link "В работе" at bounding box center [542, 487] width 207 height 54
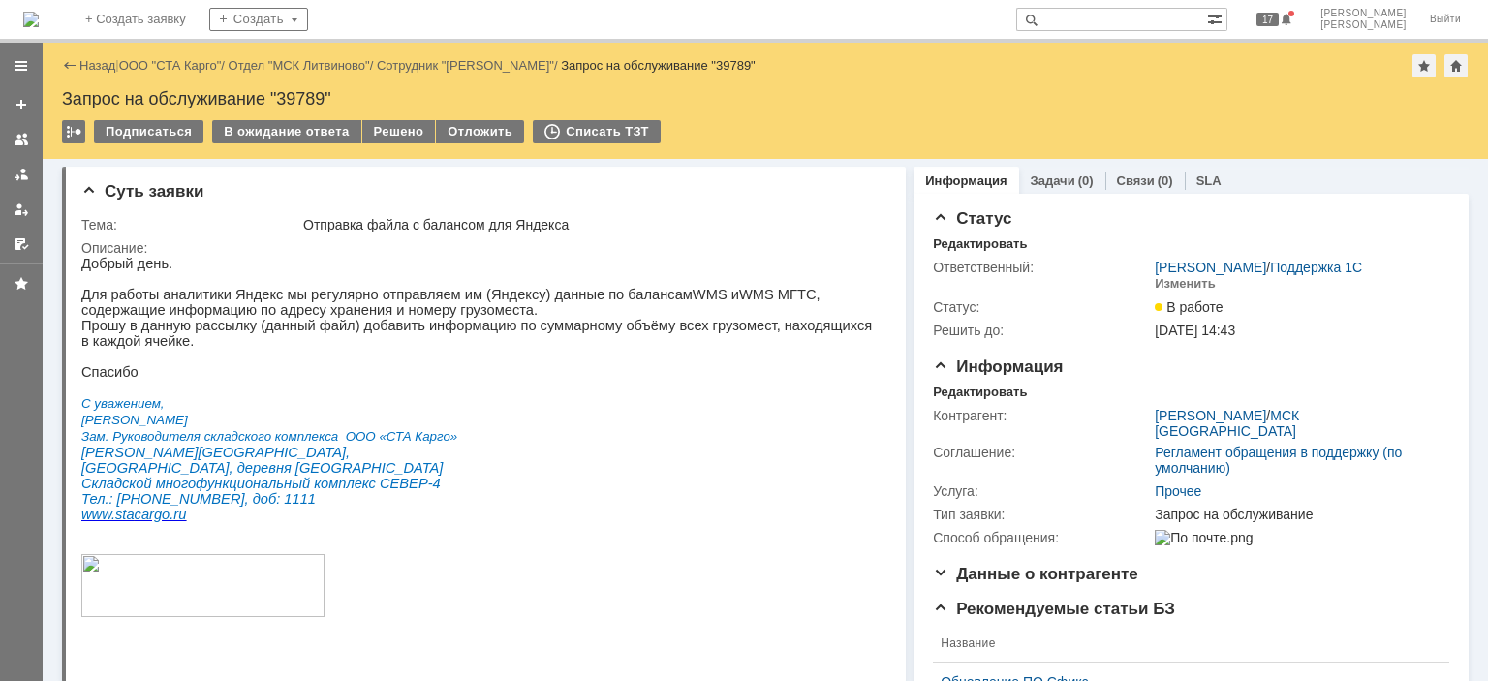
scroll to position [484, 0]
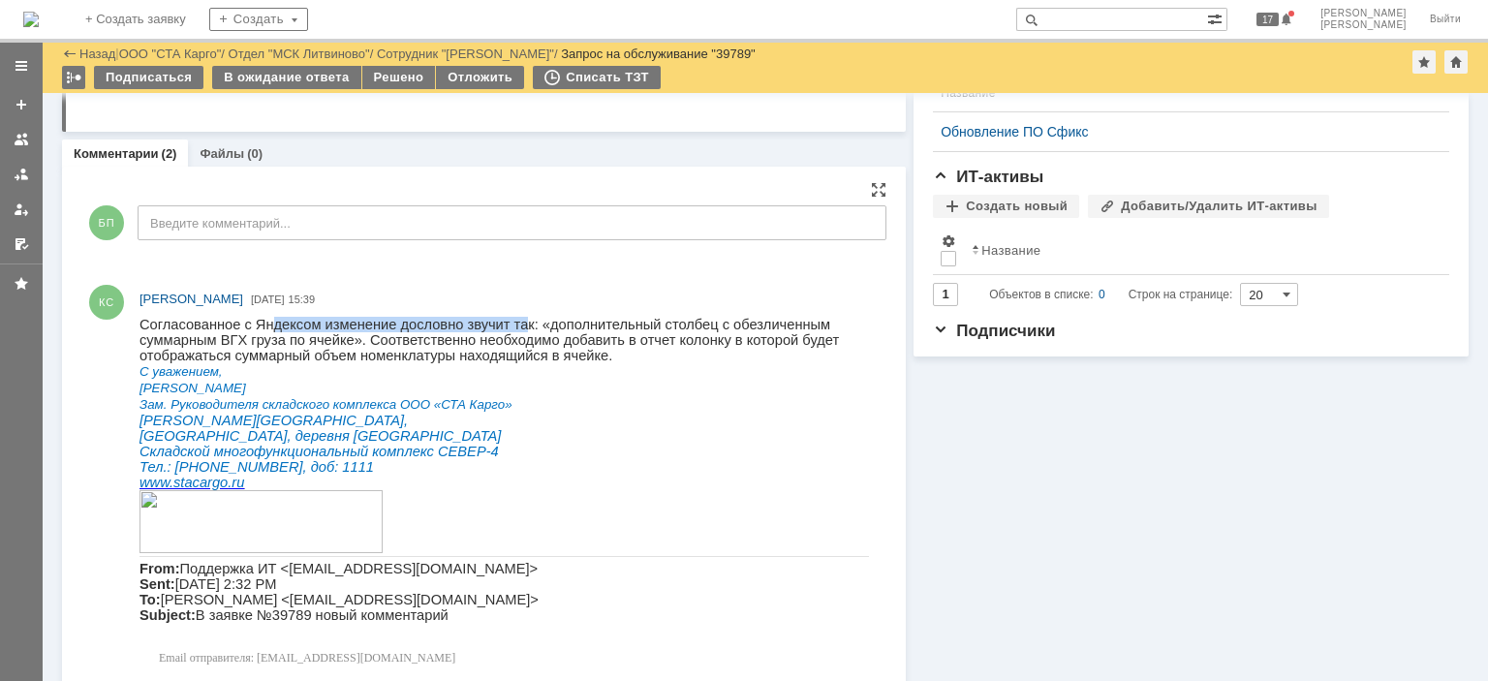
drag, startPoint x: 254, startPoint y: 326, endPoint x: 489, endPoint y: 324, distance: 235.4
click at [489, 324] on span "Согласованное с Яндексом изменение дословно звучит так: «дополнительный столбец…" at bounding box center [488, 340] width 699 height 46
click at [445, 354] on p "Согласованное с Яндексом изменение дословно звучит так: «дополнительный столбец…" at bounding box center [503, 340] width 729 height 46
drag, startPoint x: 177, startPoint y: 360, endPoint x: 345, endPoint y: 358, distance: 167.6
click at [345, 358] on span "Согласованное с Яндексом изменение дословно звучит так: «дополнительный столбец…" at bounding box center [488, 340] width 699 height 46
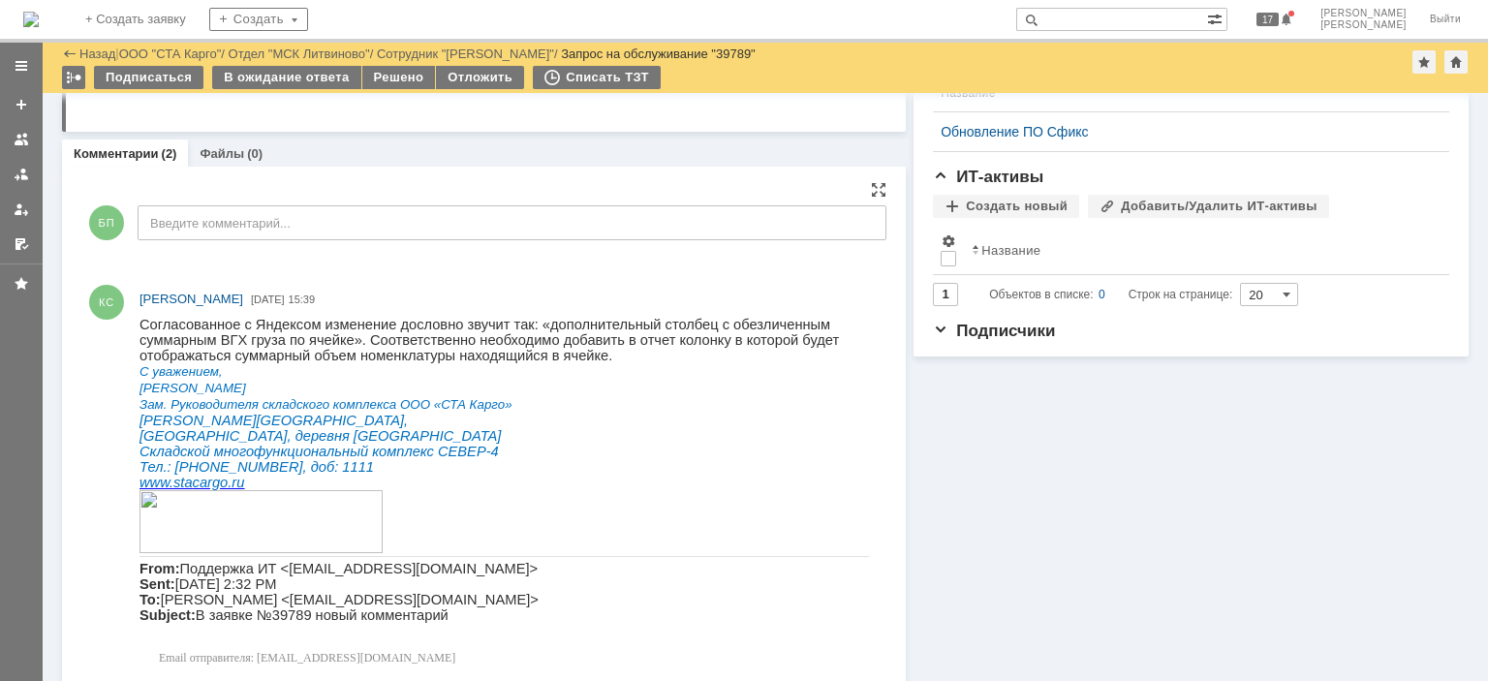
click at [515, 374] on p "С уважением," at bounding box center [503, 371] width 729 height 16
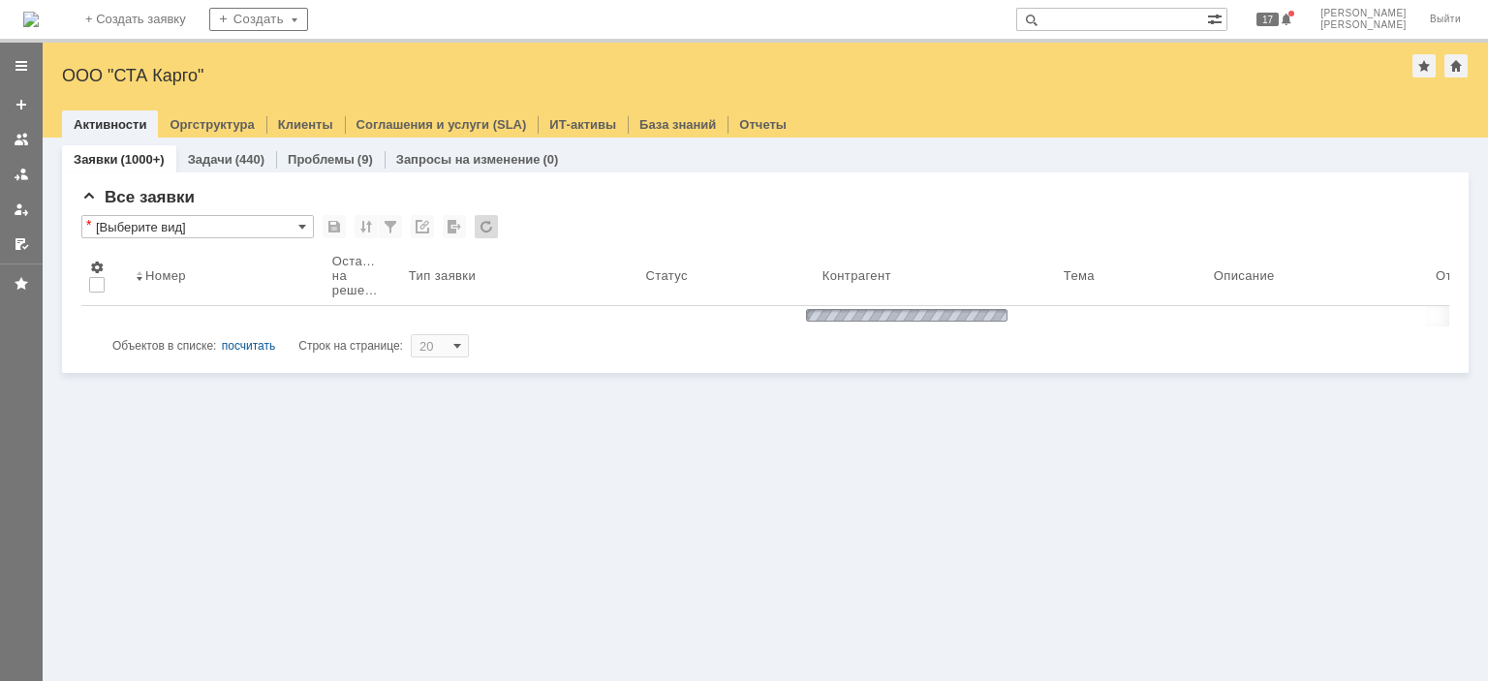
click at [1133, 15] on input "text" at bounding box center [1111, 19] width 191 height 23
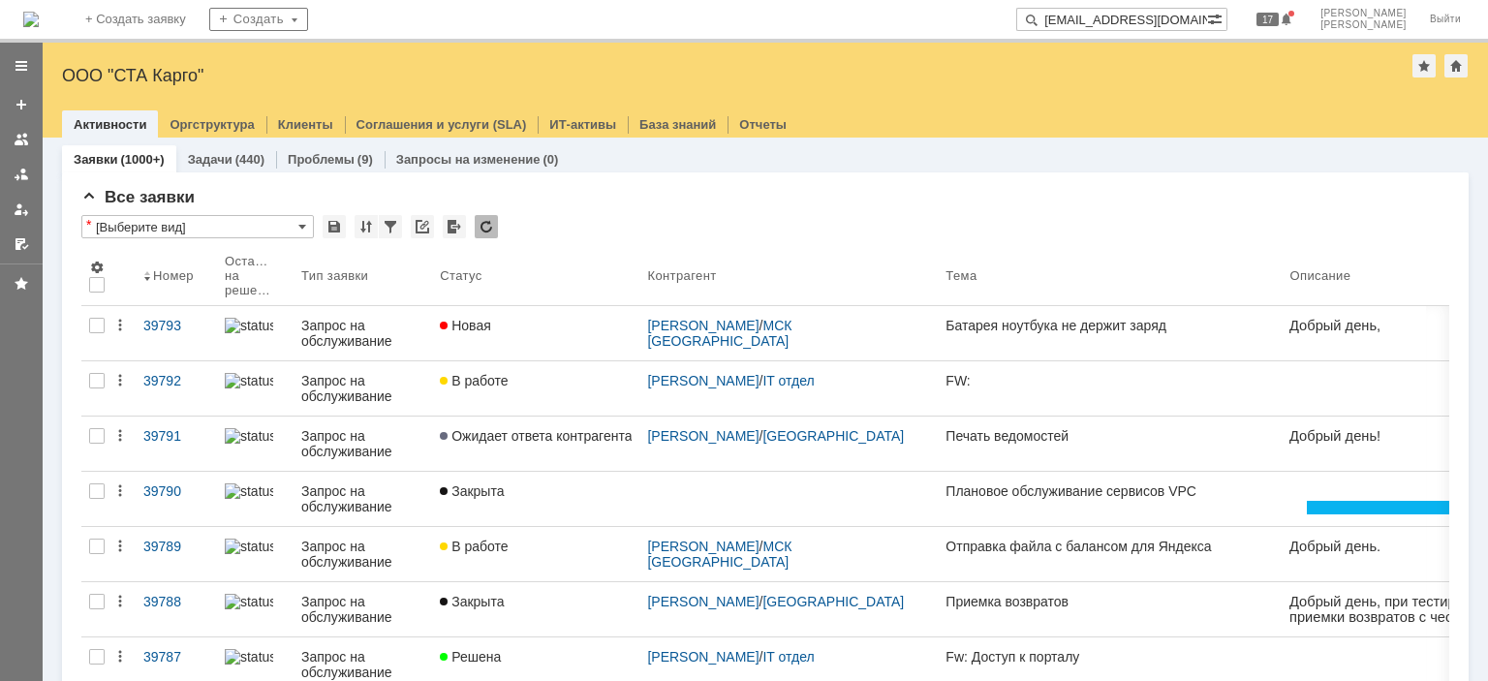
type input "[EMAIL_ADDRESS][DOMAIN_NAME]"
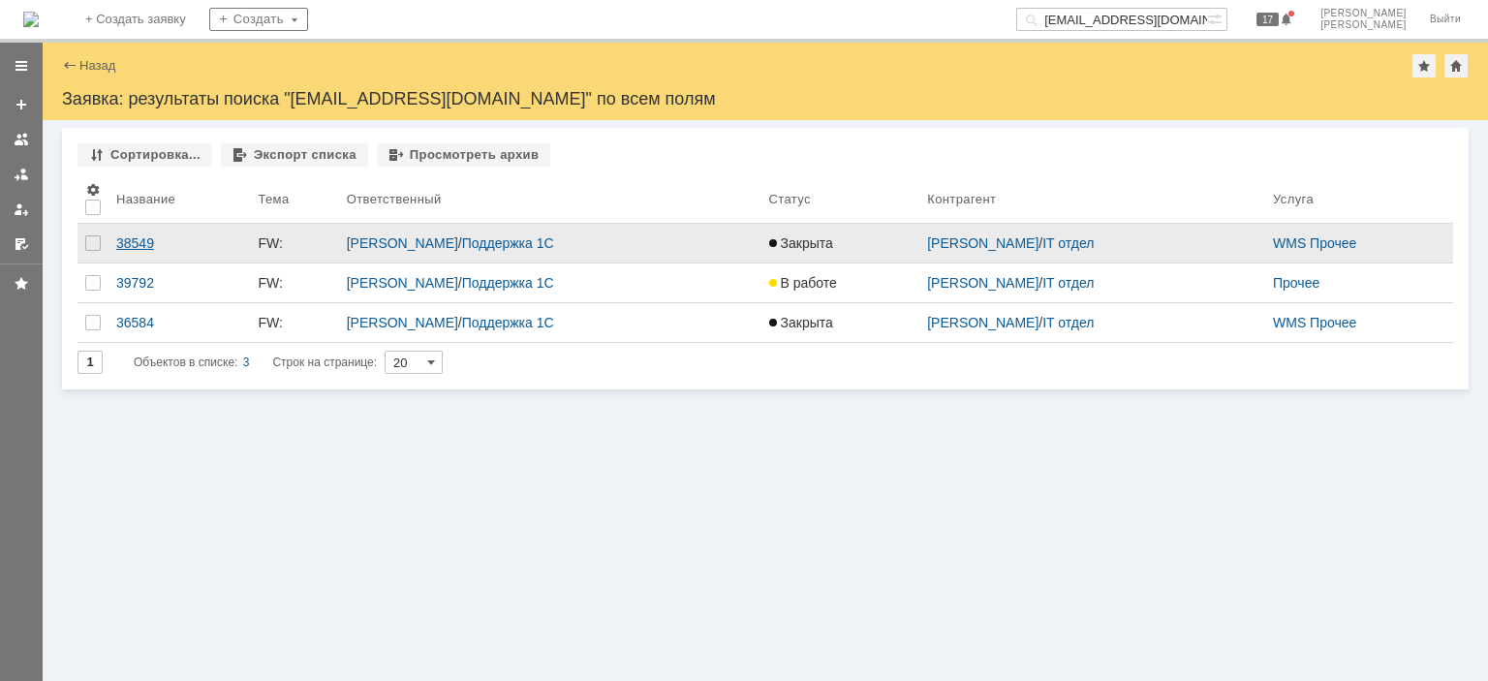
click at [178, 246] on div "38549" at bounding box center [179, 242] width 126 height 15
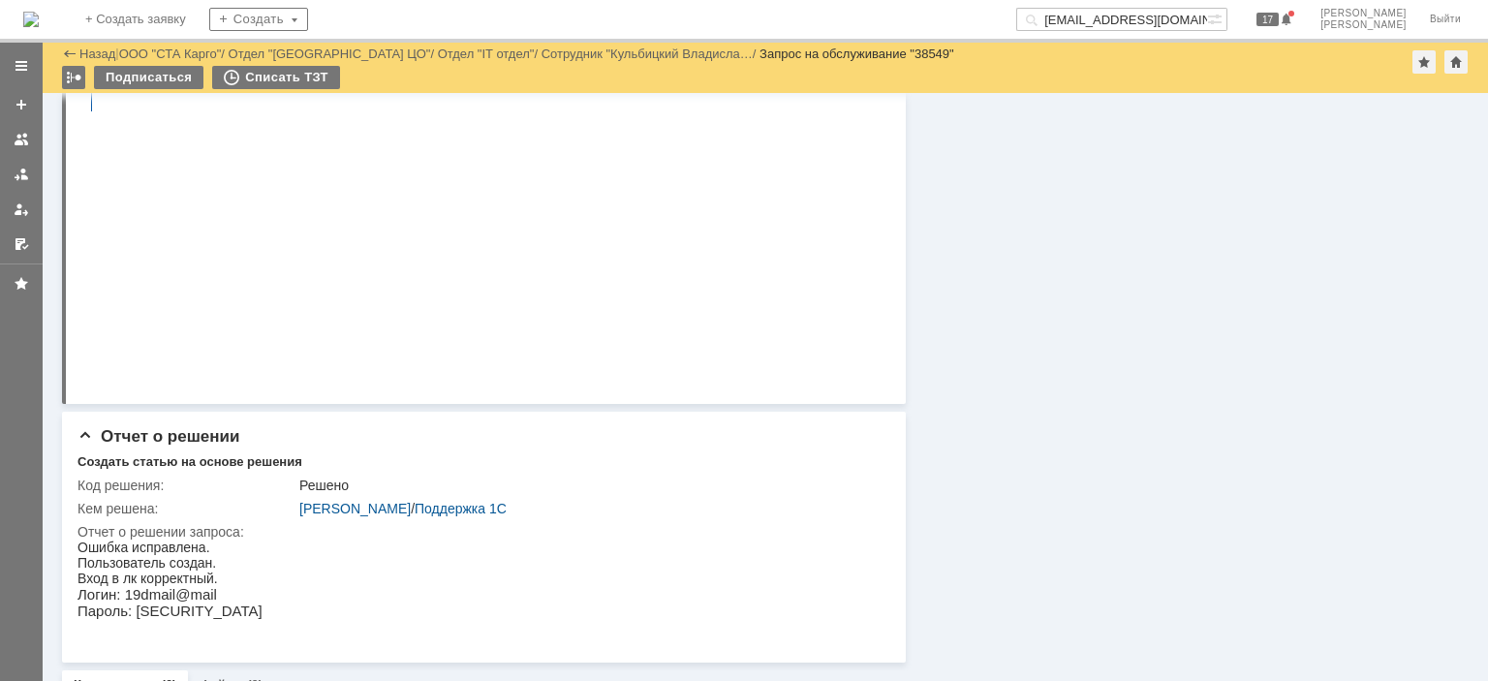
scroll to position [5021, 0]
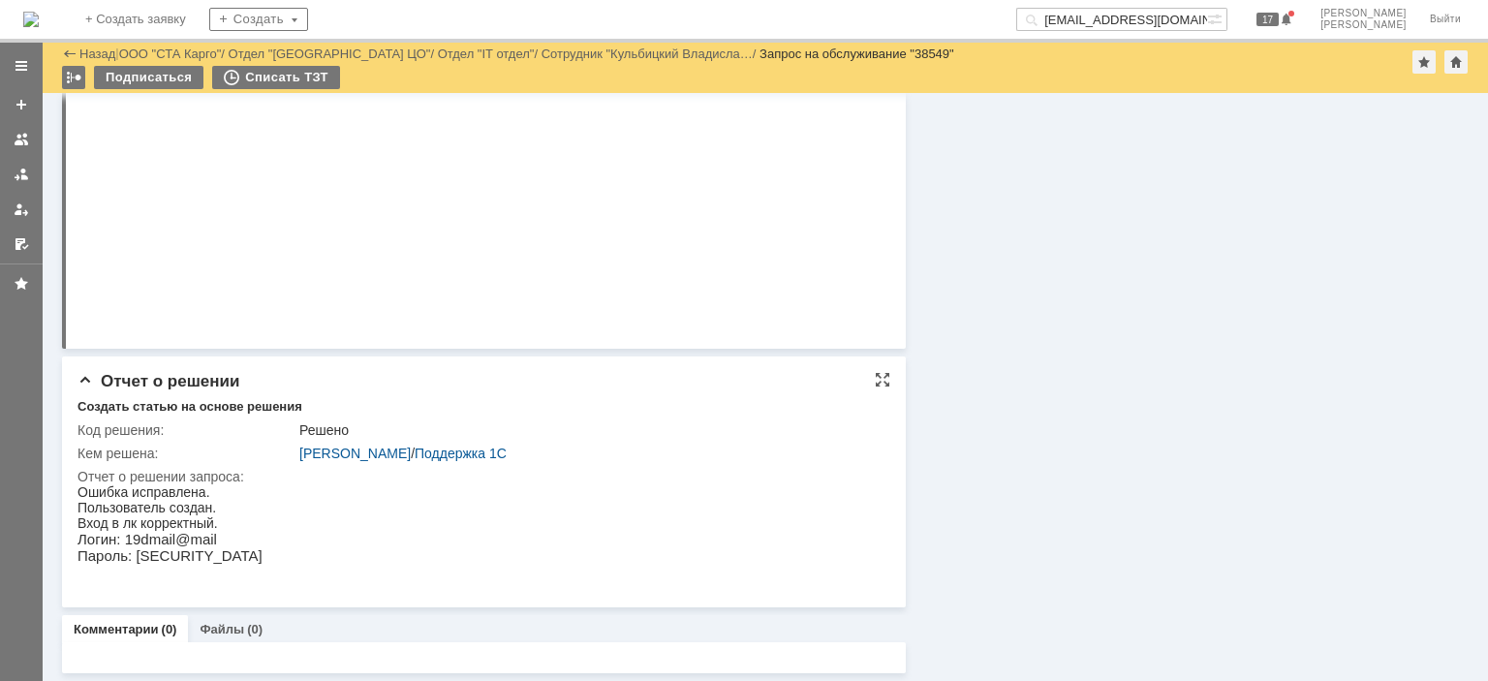
click at [204, 538] on p "Логин: 19dmail@mail" at bounding box center [169, 539] width 185 height 16
drag, startPoint x: 216, startPoint y: 538, endPoint x: 124, endPoint y: 540, distance: 92.1
click at [124, 540] on p "Логин: 19dmail@mail" at bounding box center [169, 539] width 185 height 16
copy p "19dmail@mail"
drag, startPoint x: 208, startPoint y: 557, endPoint x: 130, endPoint y: 560, distance: 78.5
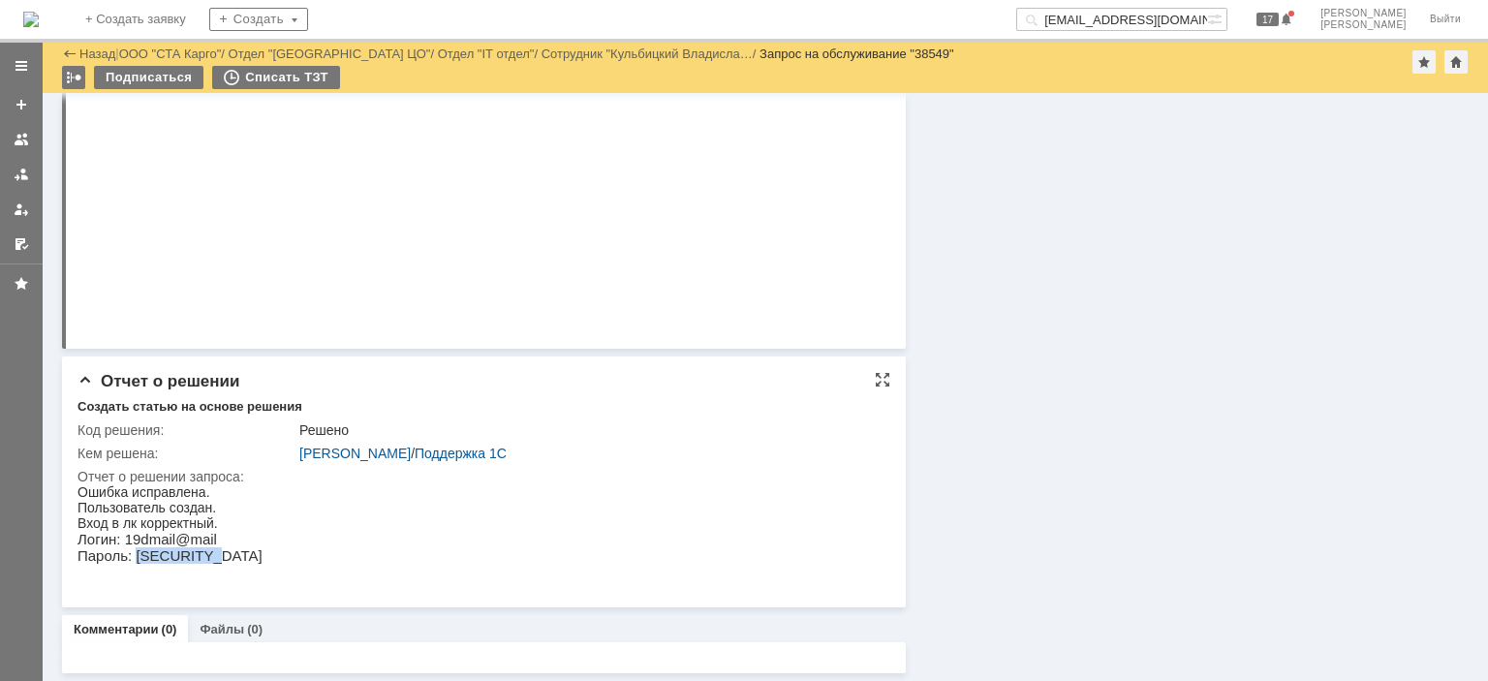
click at [130, 560] on p "Пароль: [SECURITY_DATA]" at bounding box center [169, 555] width 185 height 16
copy p "yB,mjwwfe}"
